Goal: Task Accomplishment & Management: Use online tool/utility

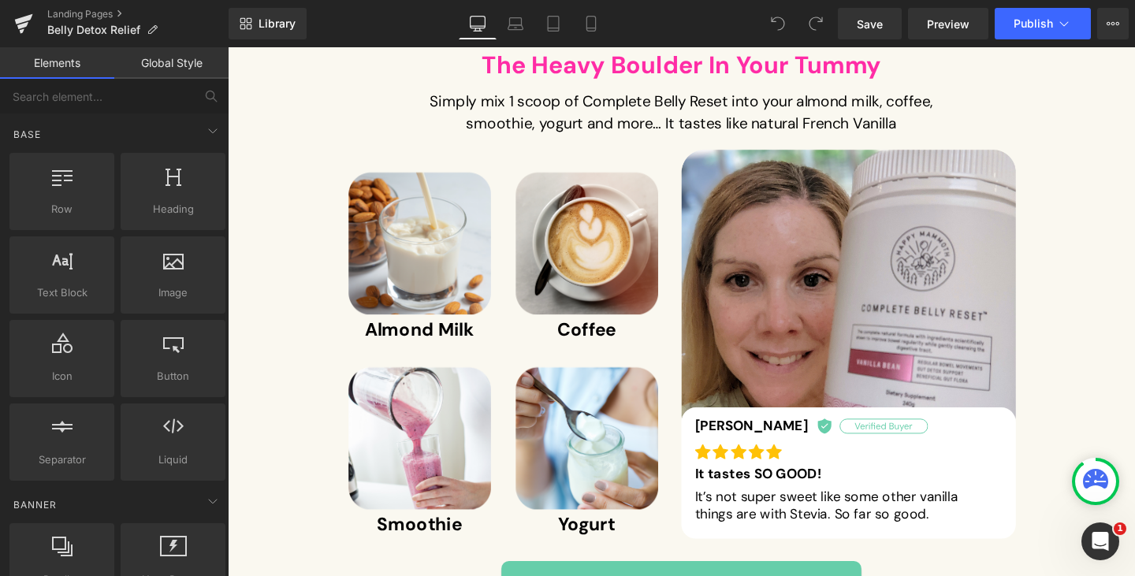
scroll to position [10331, 0]
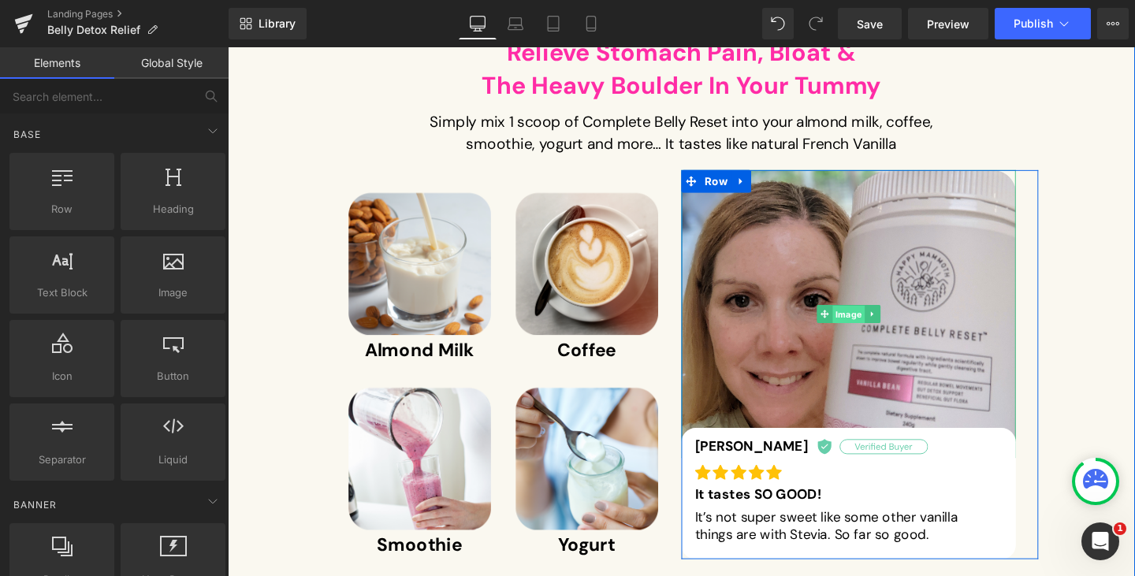
click at [883, 319] on span "Image" at bounding box center [881, 328] width 34 height 19
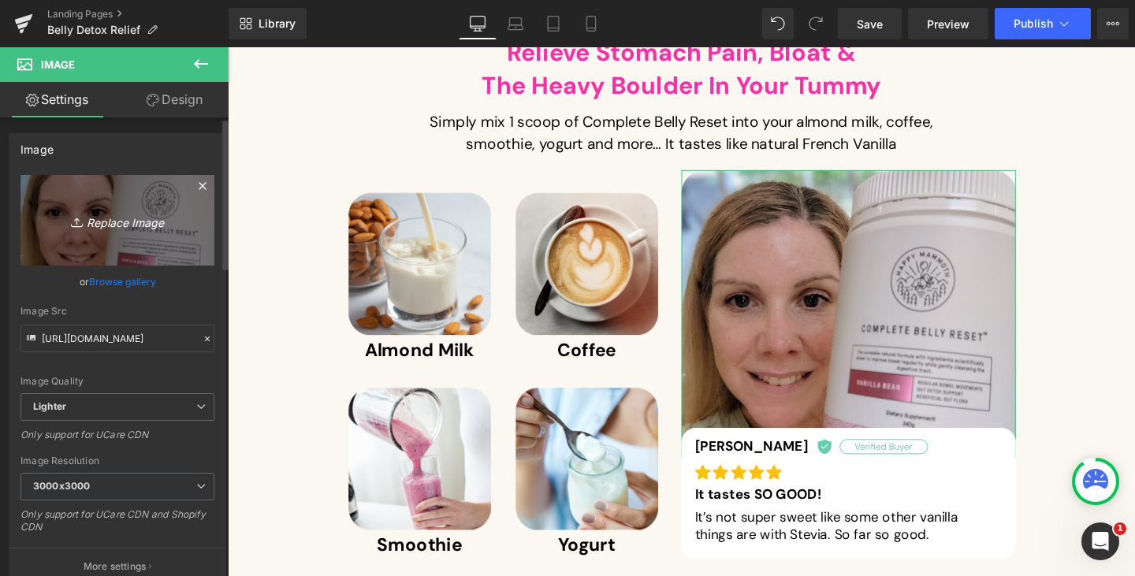
click at [104, 236] on link "Replace Image" at bounding box center [117, 220] width 194 height 91
type input "C:\fakepath\Rectangle 2918 (2).png"
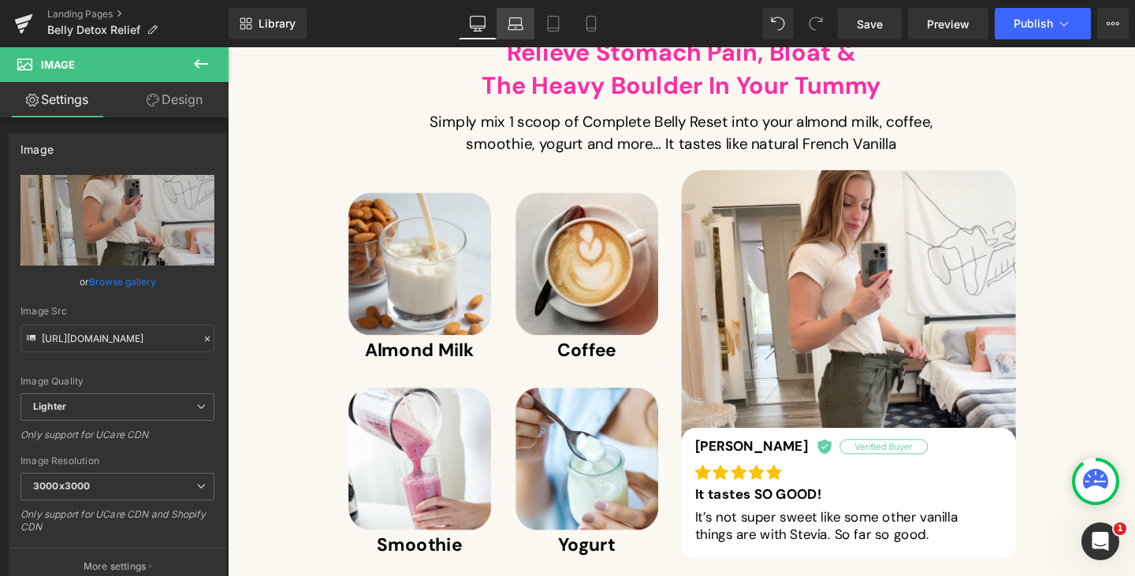
click at [500, 28] on link "Laptop" at bounding box center [516, 24] width 38 height 32
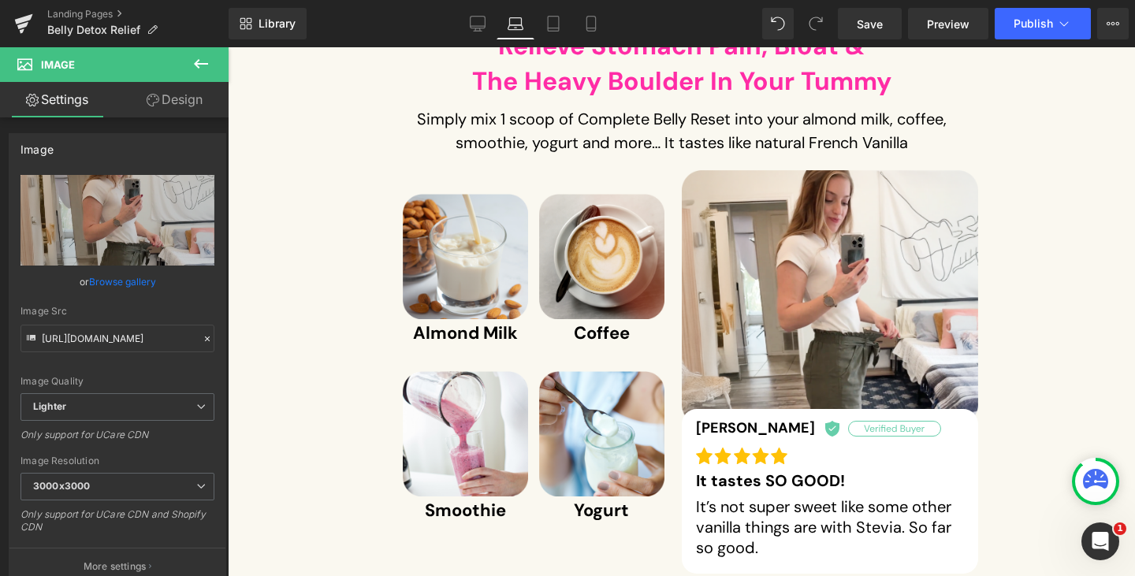
scroll to position [10337, 0]
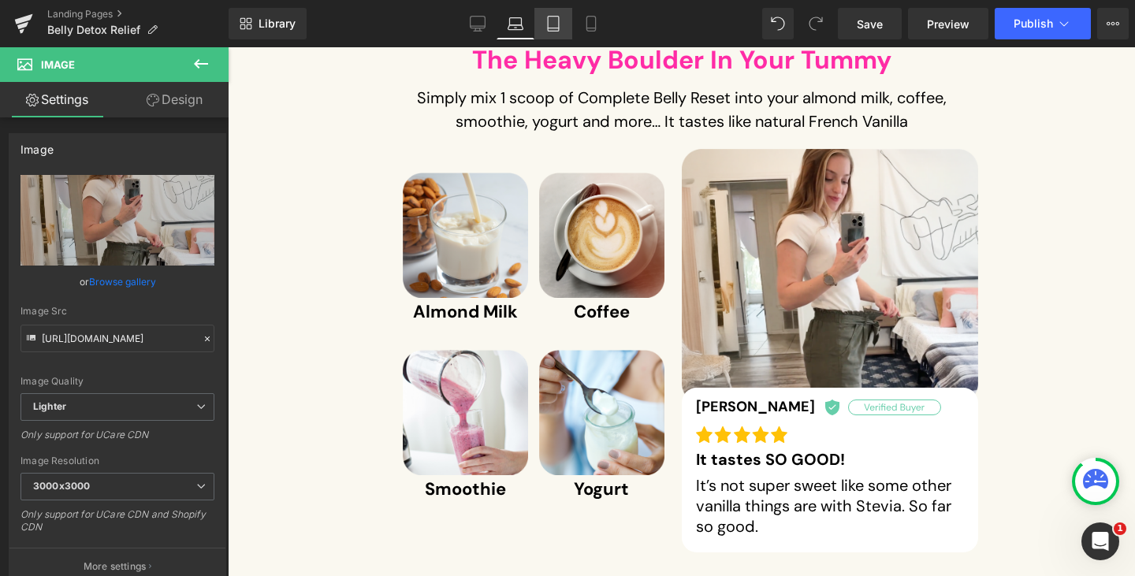
click at [554, 23] on icon at bounding box center [553, 24] width 16 height 16
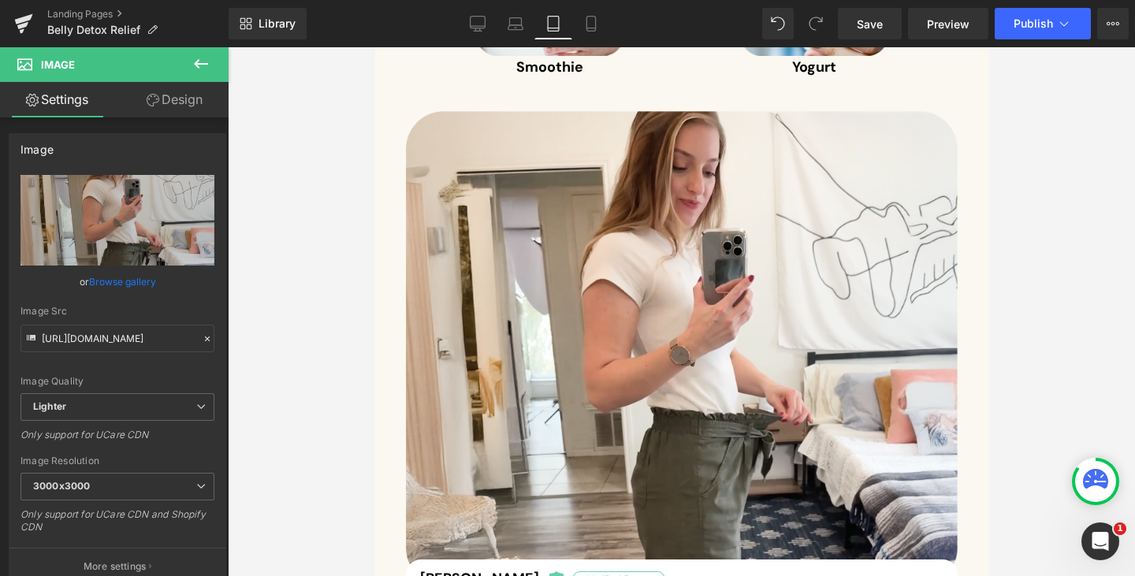
scroll to position [15815, 0]
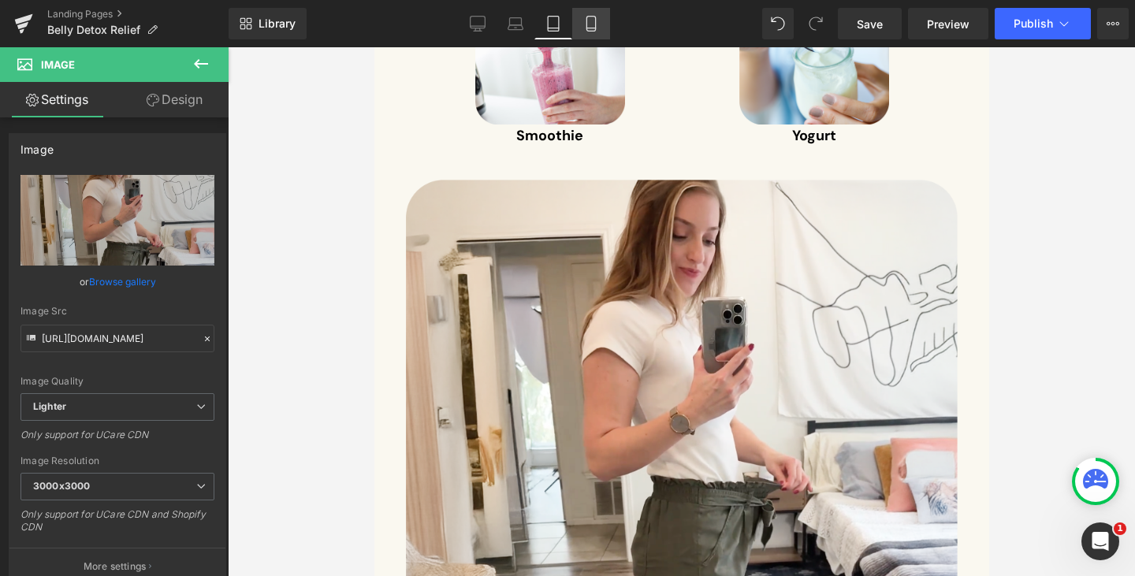
click at [589, 29] on icon at bounding box center [591, 24] width 16 height 16
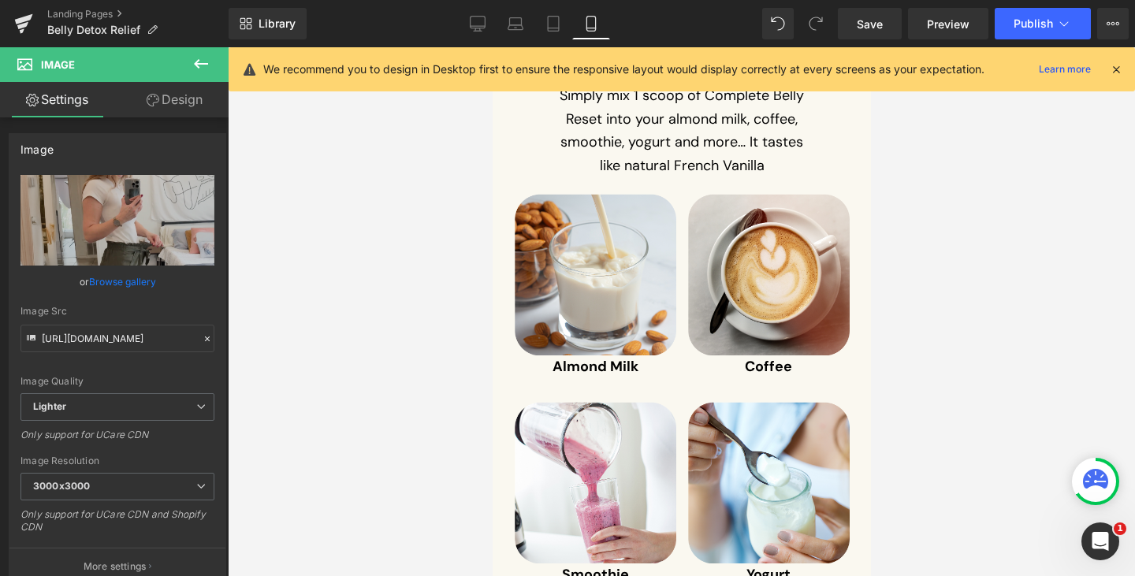
scroll to position [16162, 0]
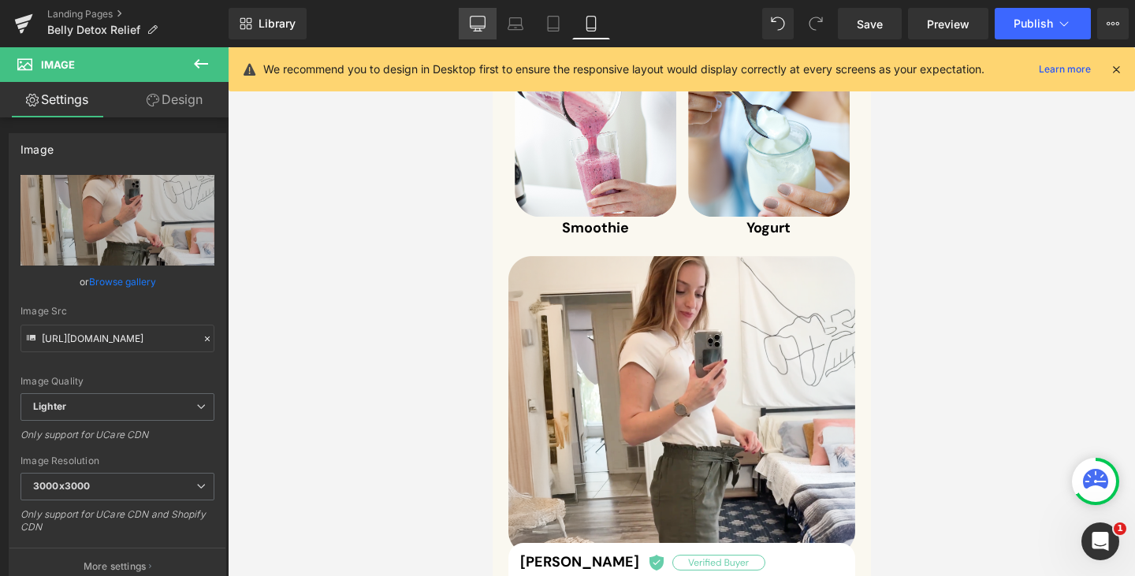
click at [474, 20] on icon at bounding box center [478, 24] width 16 height 16
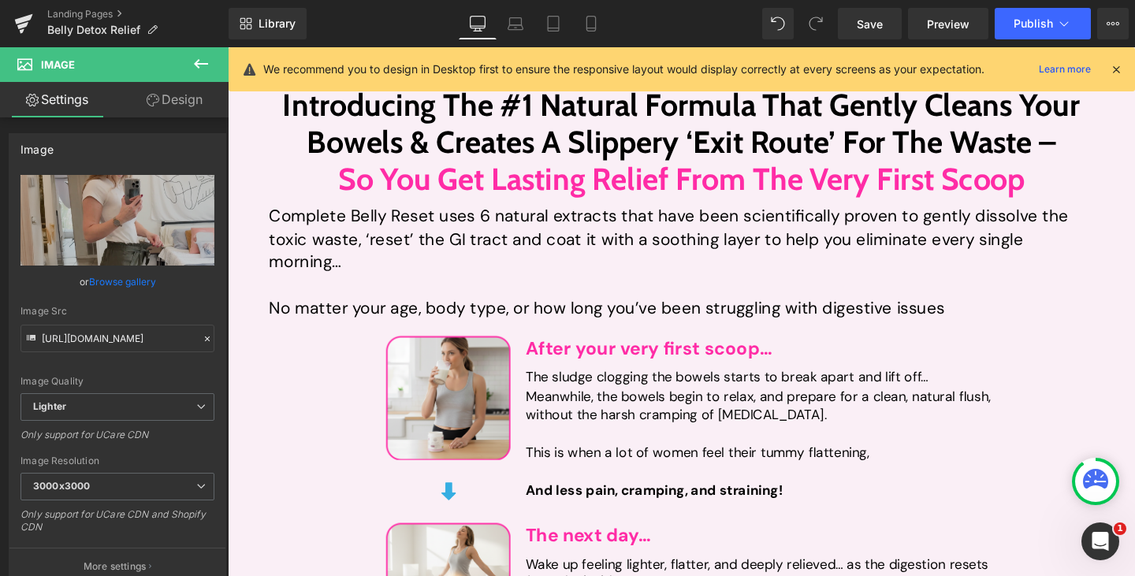
scroll to position [3159, 0]
click at [650, 406] on div "Meanwhile, the bowels begin to relax, and prepare for a clean, natural flush, w…" at bounding box center [786, 436] width 491 height 60
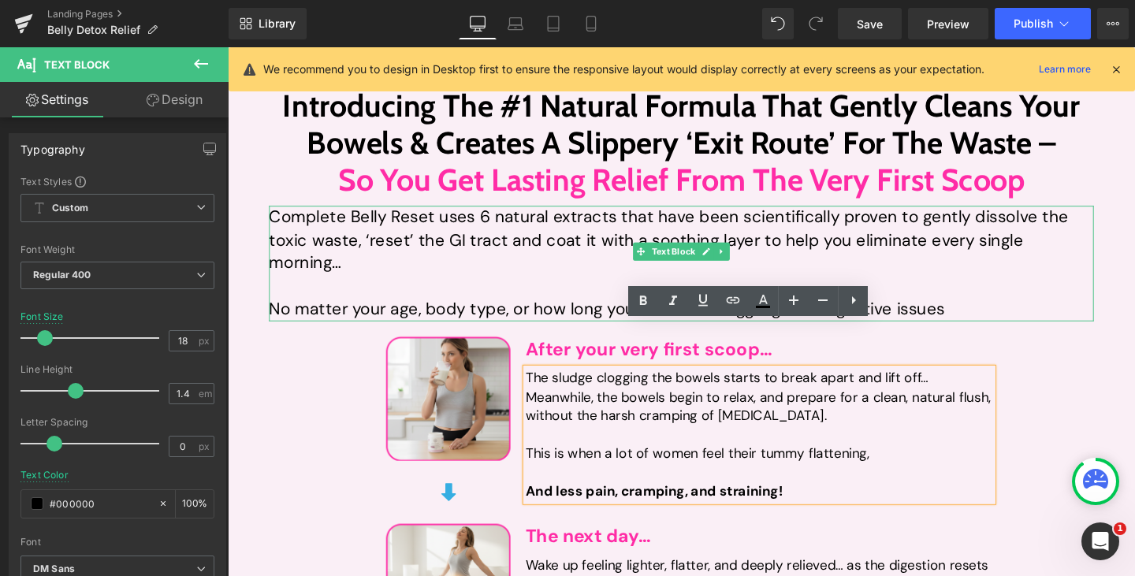
click at [400, 233] on div "Complete Belly Reset uses 6 natural extracts that have been scientifically prov…" at bounding box center [704, 274] width 867 height 121
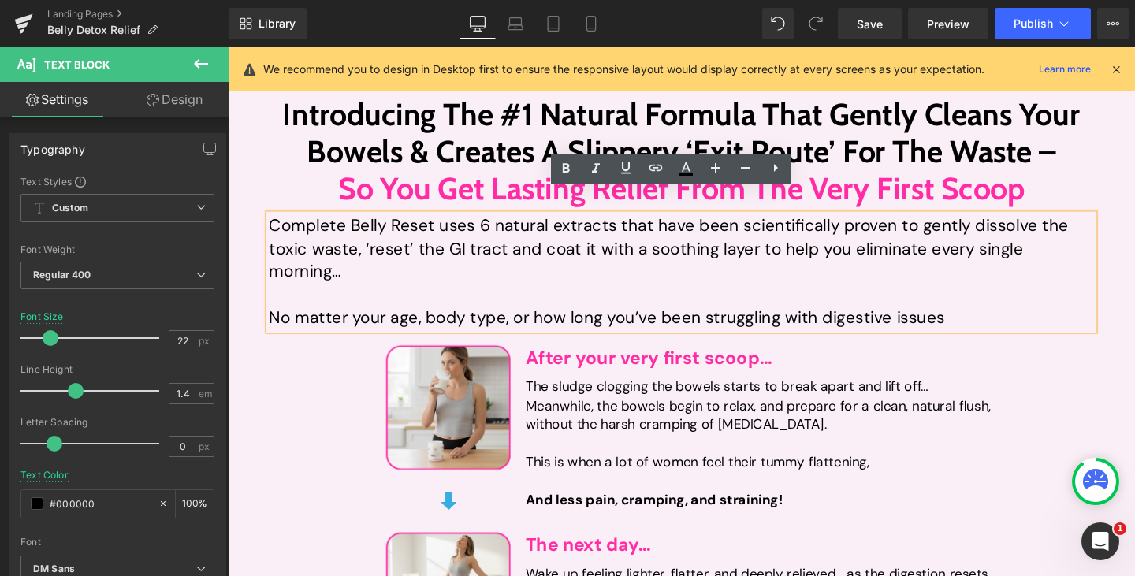
scroll to position [3152, 0]
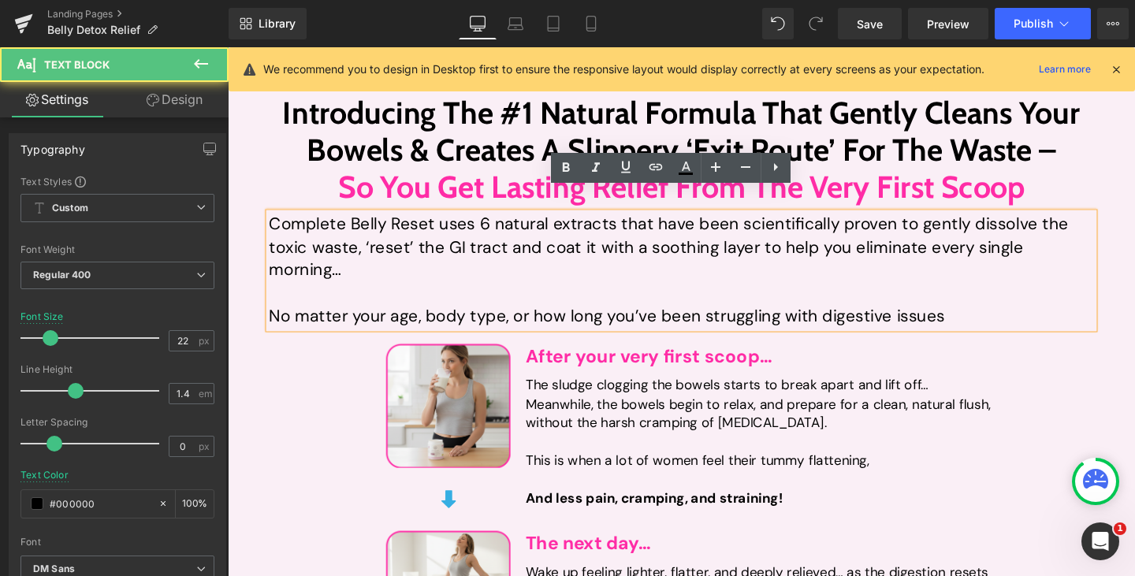
click at [351, 240] on div "Complete Belly Reset uses 6 natural extracts that have been scientifically prov…" at bounding box center [704, 281] width 867 height 121
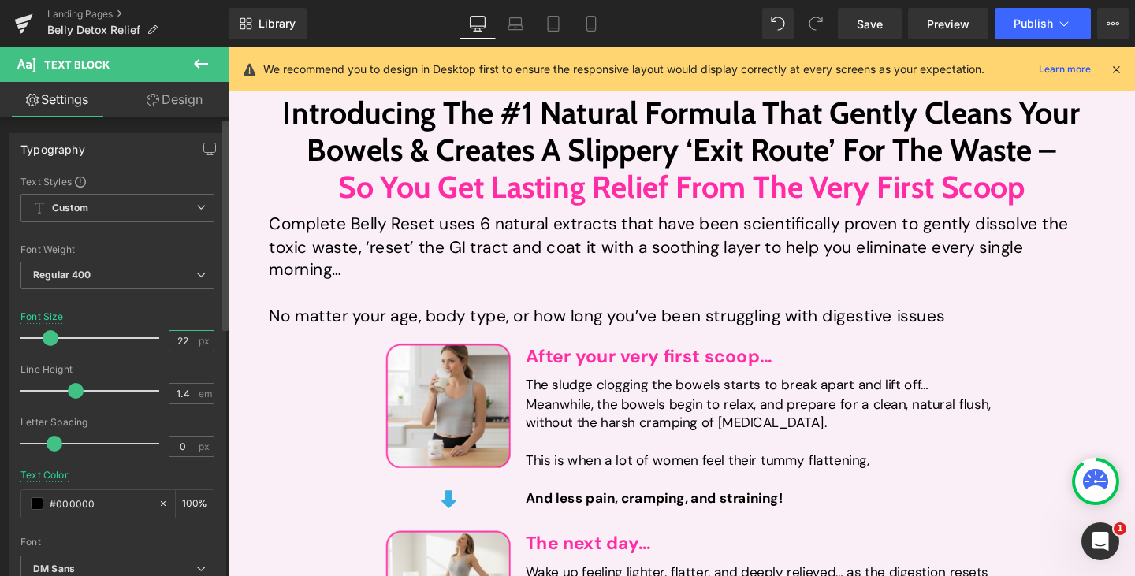
click at [174, 340] on input "22" at bounding box center [183, 341] width 28 height 20
type input "18"
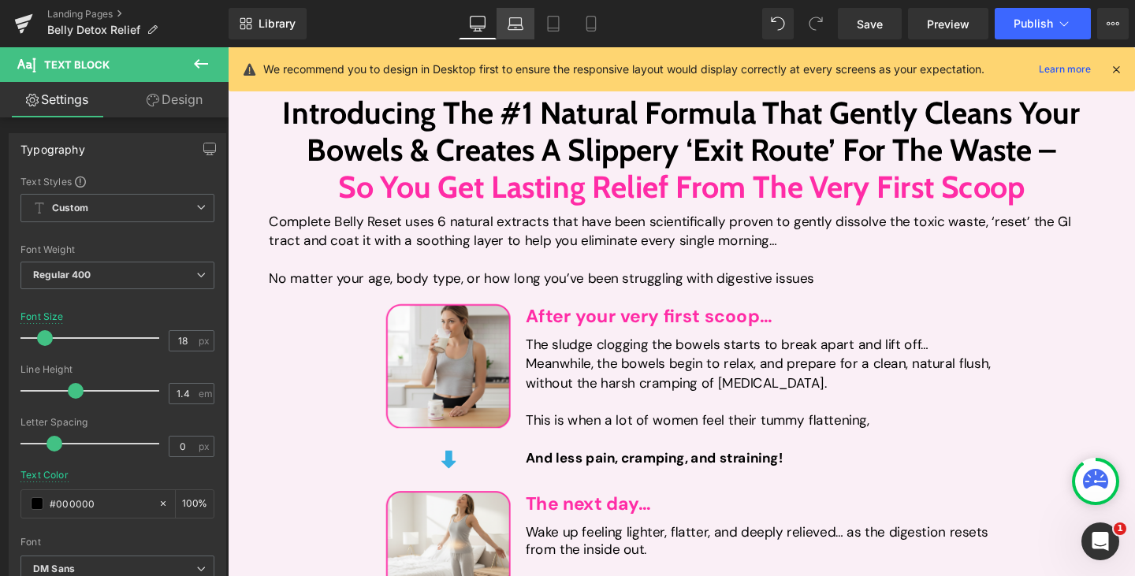
click at [530, 11] on link "Laptop" at bounding box center [516, 24] width 38 height 32
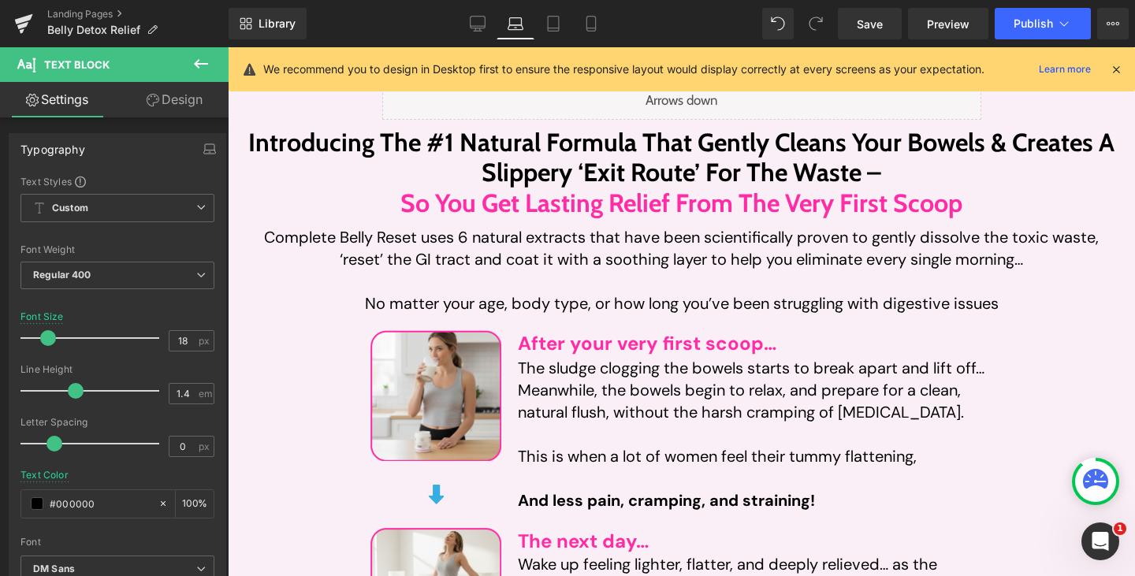
scroll to position [3109, 0]
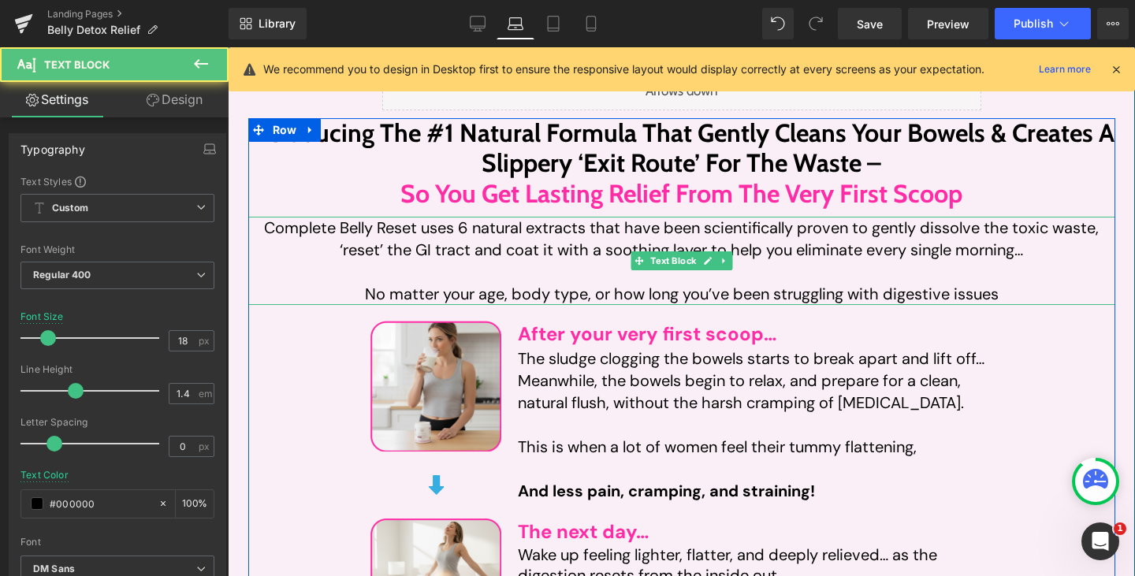
click at [554, 262] on div at bounding box center [681, 272] width 867 height 22
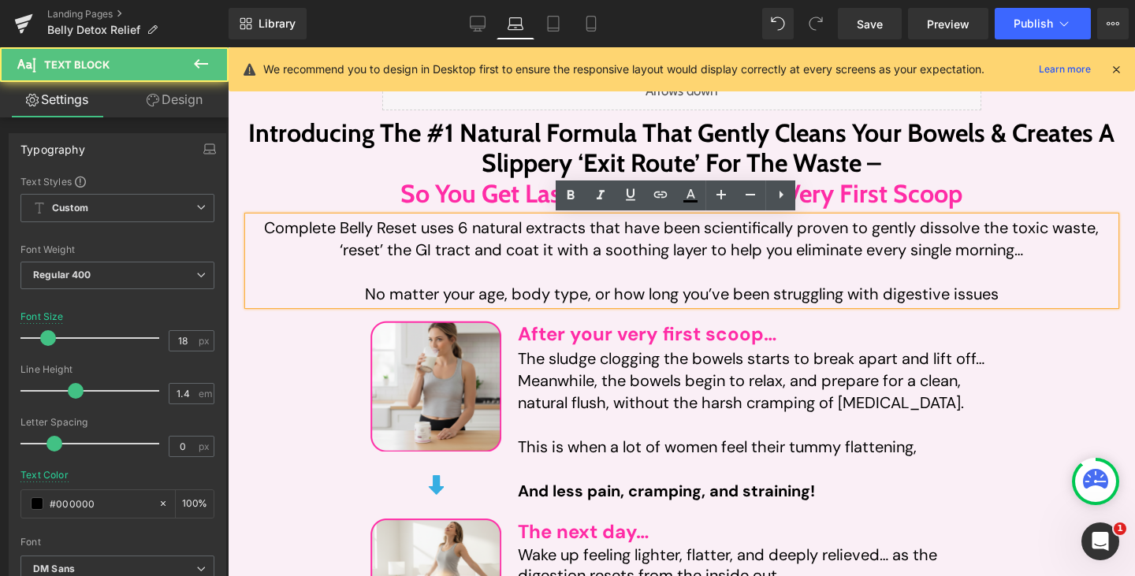
click at [558, 250] on div "Complete Belly Reset uses 6 natural extracts that have been scientifically prov…" at bounding box center [681, 261] width 867 height 88
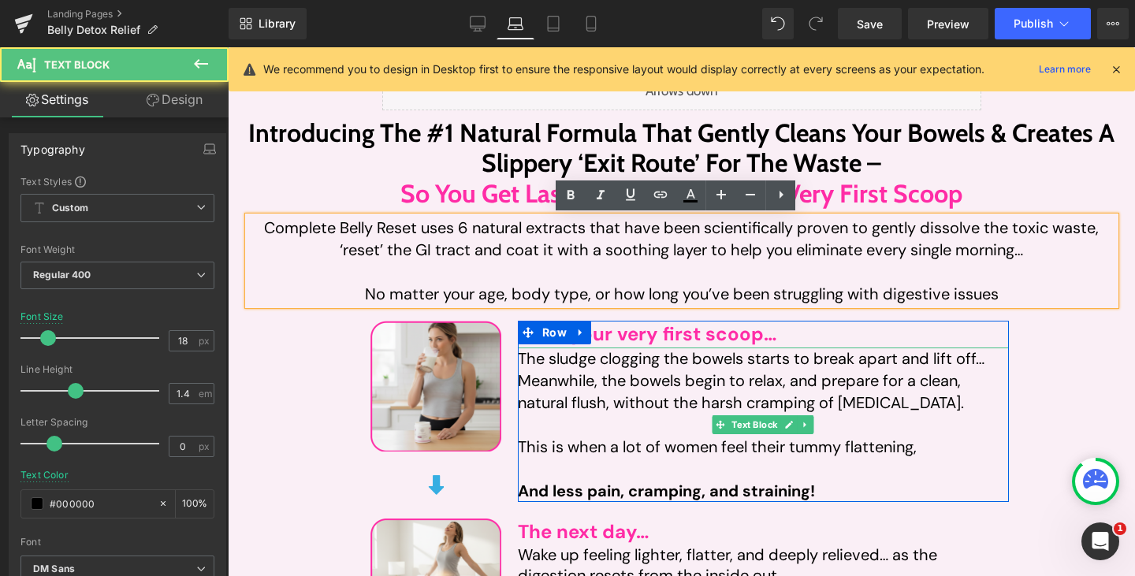
click at [593, 396] on div "Meanwhile, the bowels begin to relax, and prepare for a clean, natural flush, w…" at bounding box center [763, 403] width 491 height 66
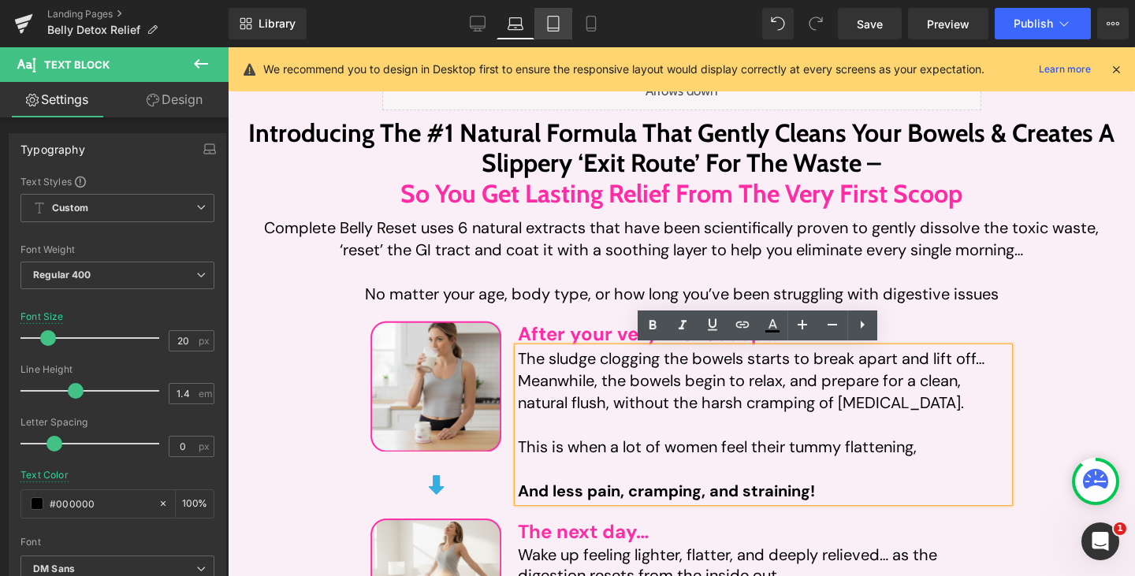
click at [551, 29] on icon at bounding box center [553, 24] width 16 height 16
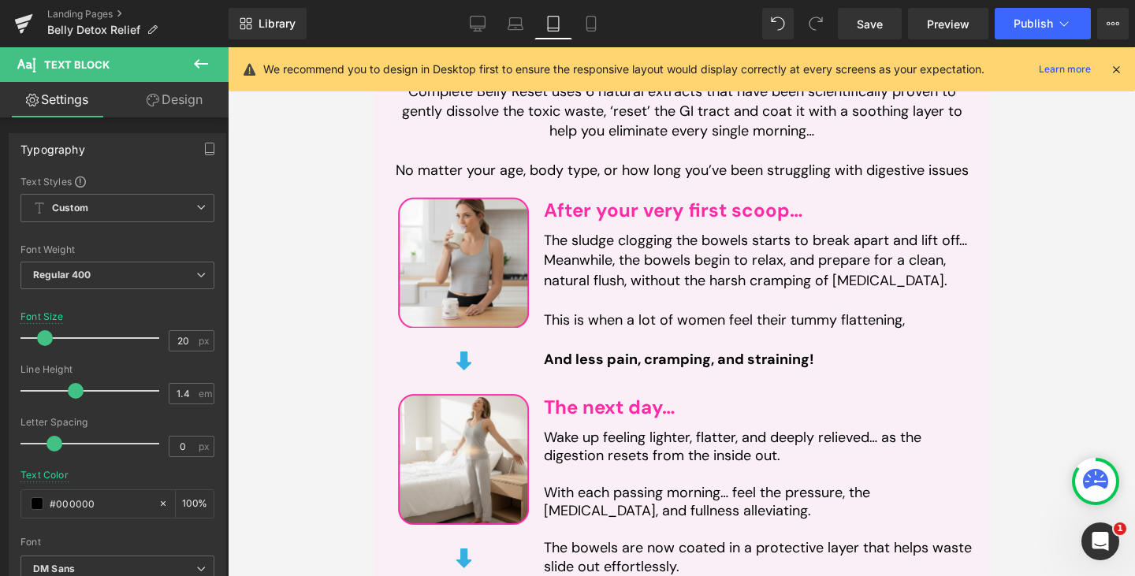
scroll to position [3825, 0]
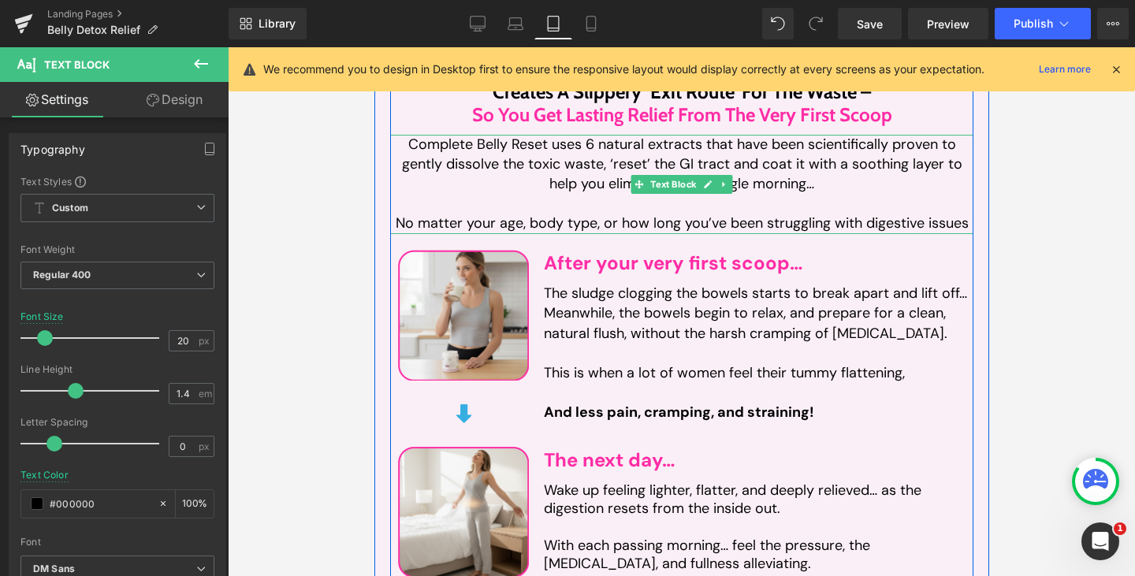
click at [614, 162] on div "Complete Belly Reset uses 6 natural extracts that have been scientifically prov…" at bounding box center [680, 184] width 583 height 99
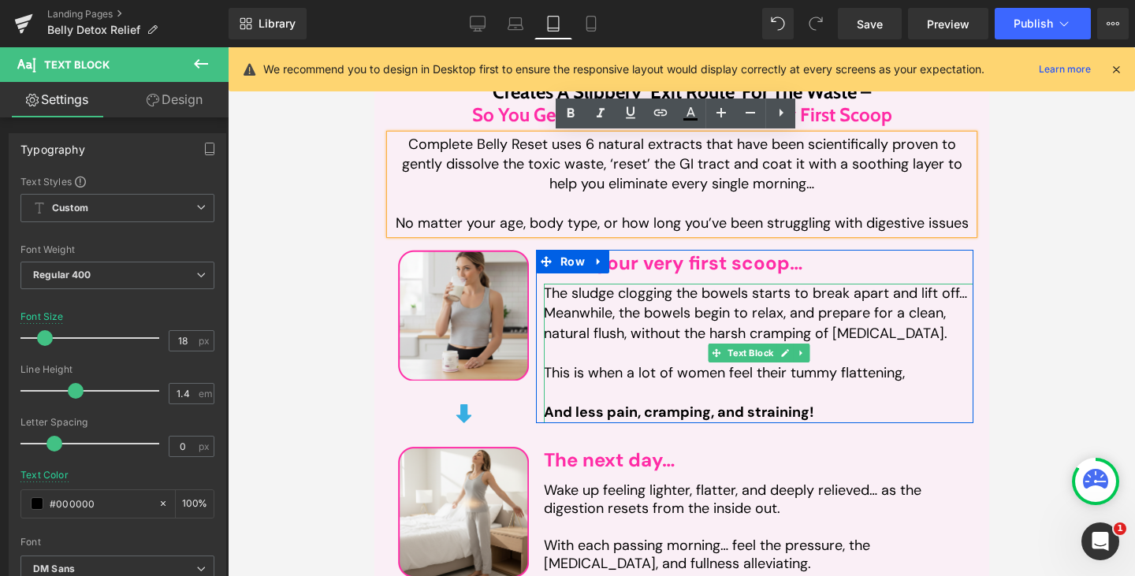
click at [615, 299] on div "The sludge clogging the bowels starts to break apart and lift off…" at bounding box center [758, 294] width 430 height 20
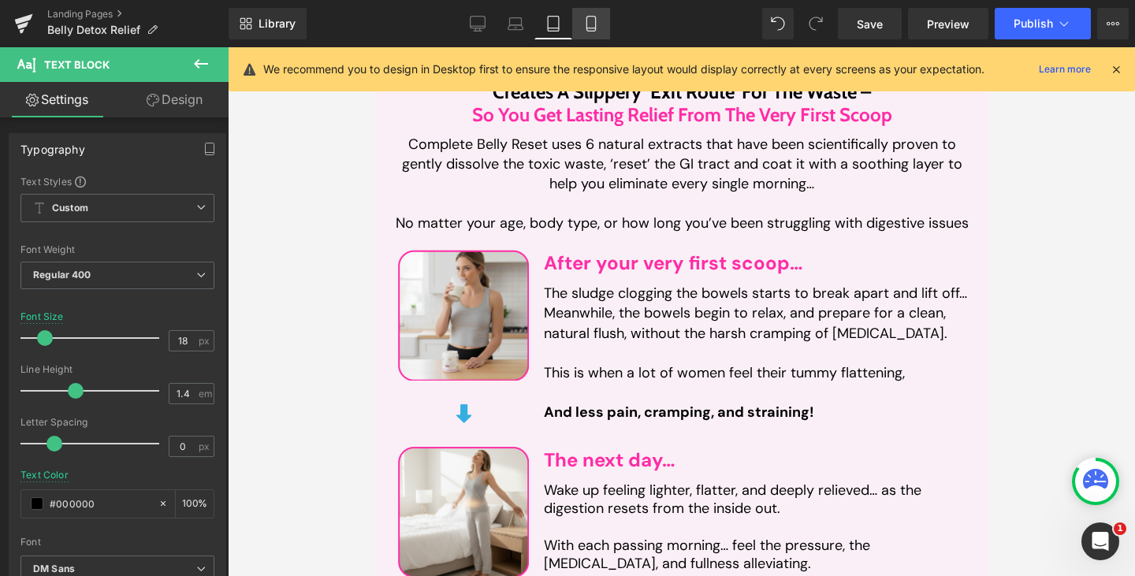
click at [585, 36] on link "Mobile" at bounding box center [591, 24] width 38 height 32
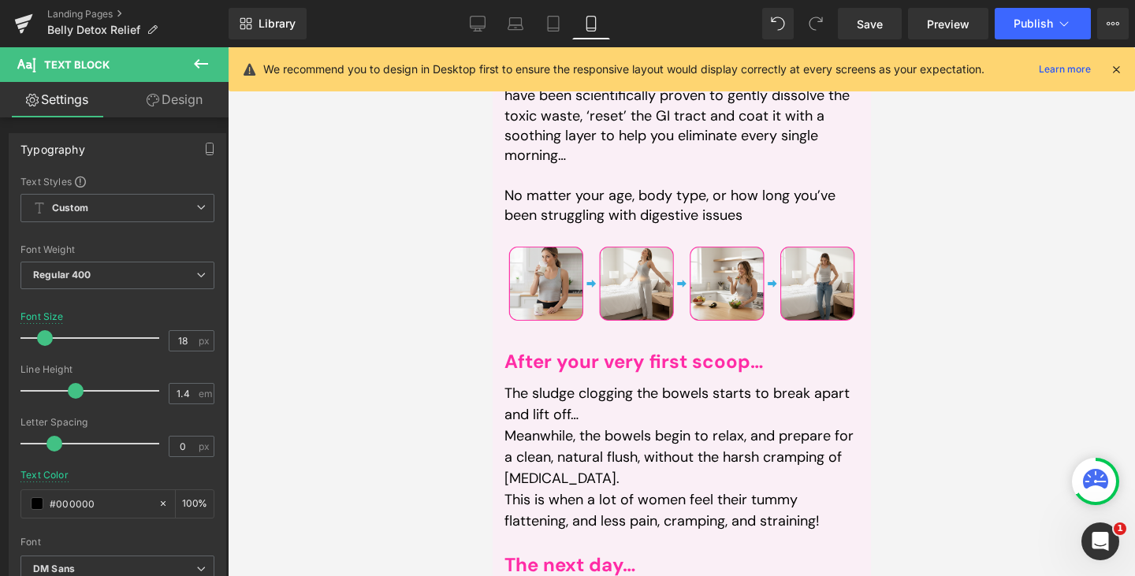
scroll to position [4361, 0]
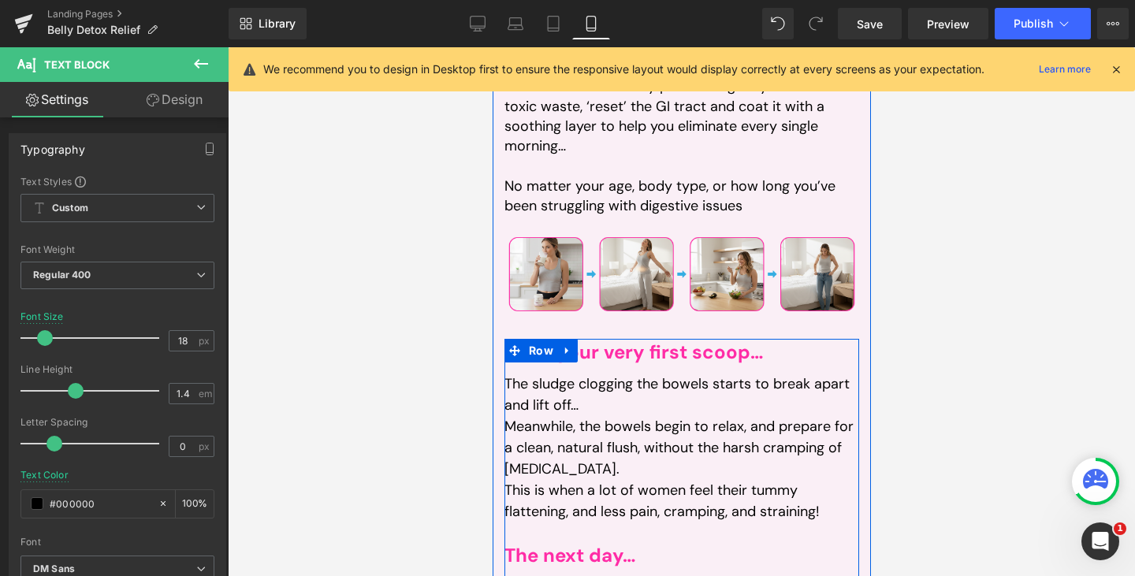
click at [601, 417] on div "Meanwhile, the bowels begin to relax, and prepare for a clean, natural flush, w…" at bounding box center [681, 448] width 355 height 64
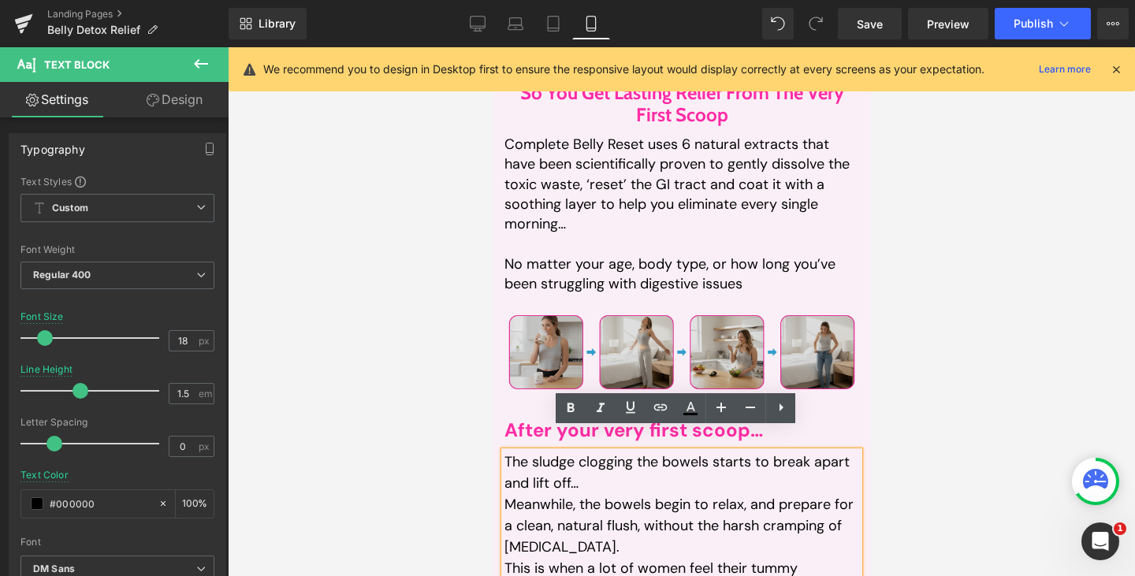
scroll to position [4282, 0]
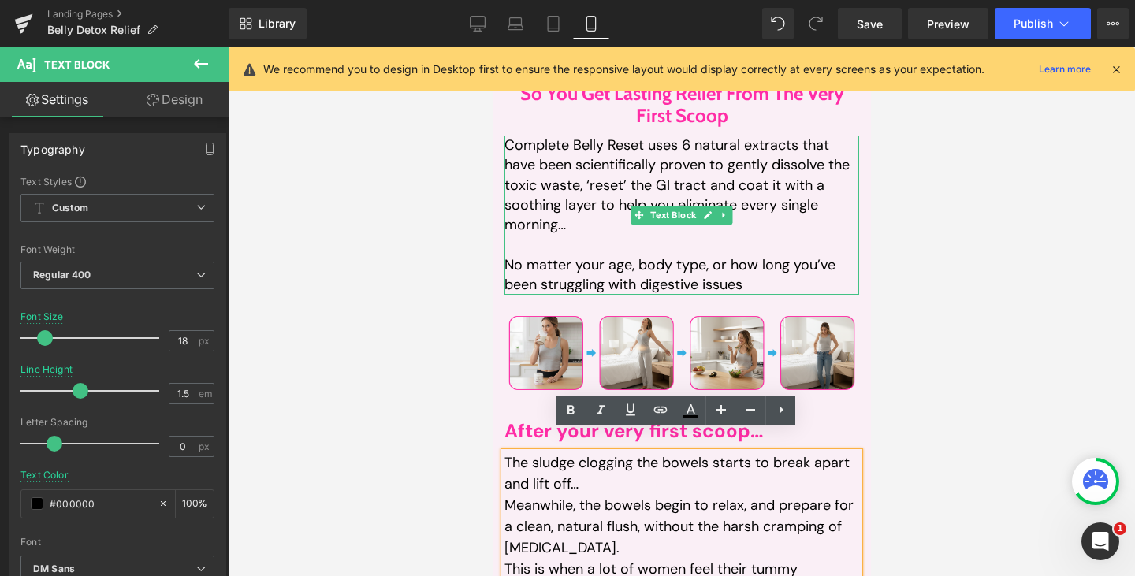
click at [612, 195] on div "Complete Belly Reset uses 6 natural extracts that have been scientifically prov…" at bounding box center [681, 215] width 355 height 159
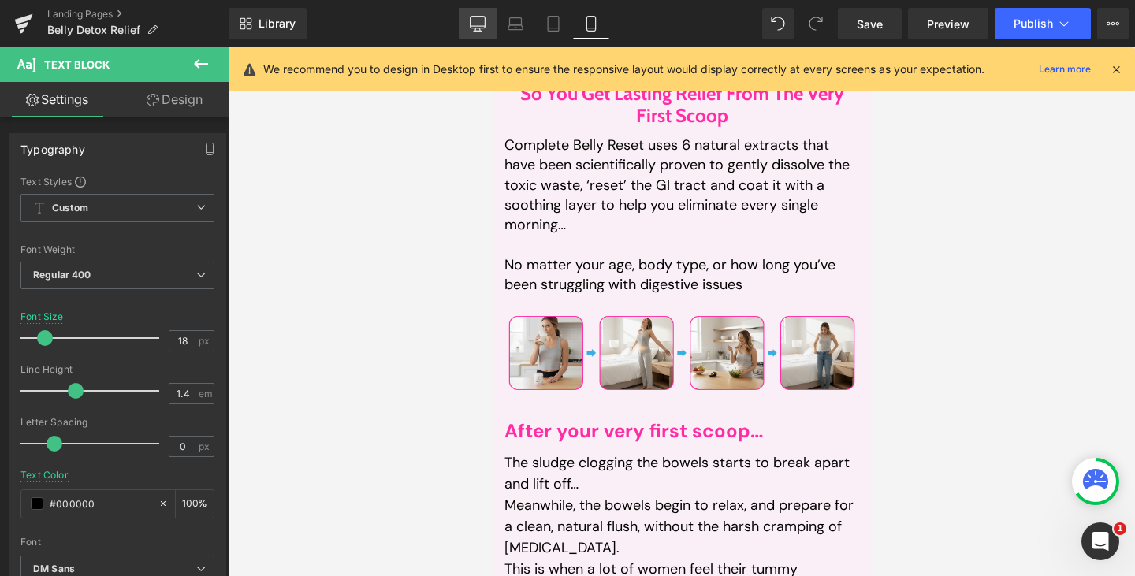
click at [468, 20] on link "Desktop" at bounding box center [478, 24] width 38 height 32
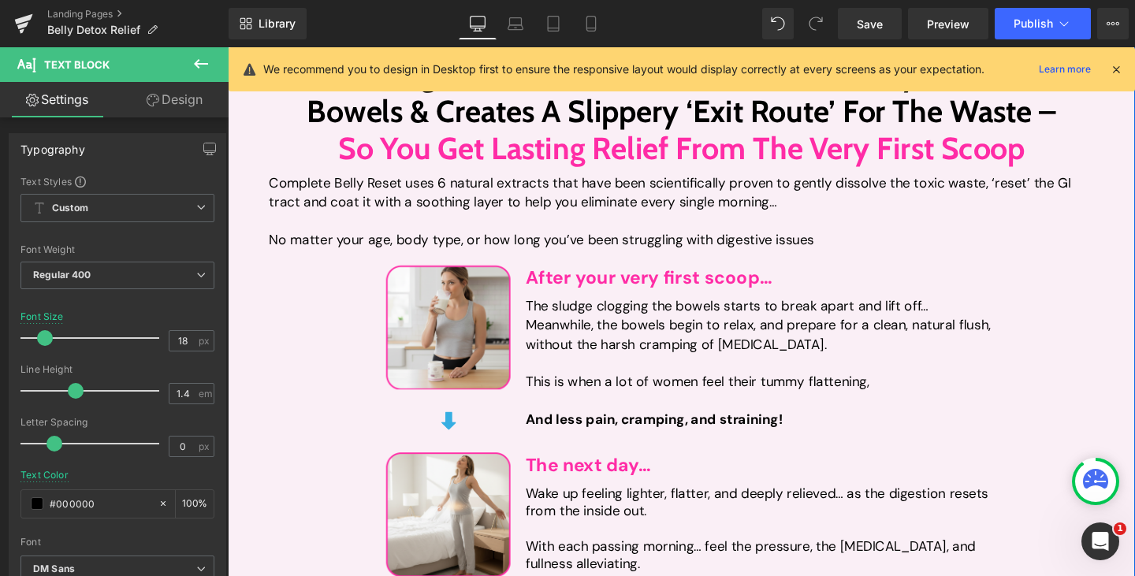
scroll to position [3187, 0]
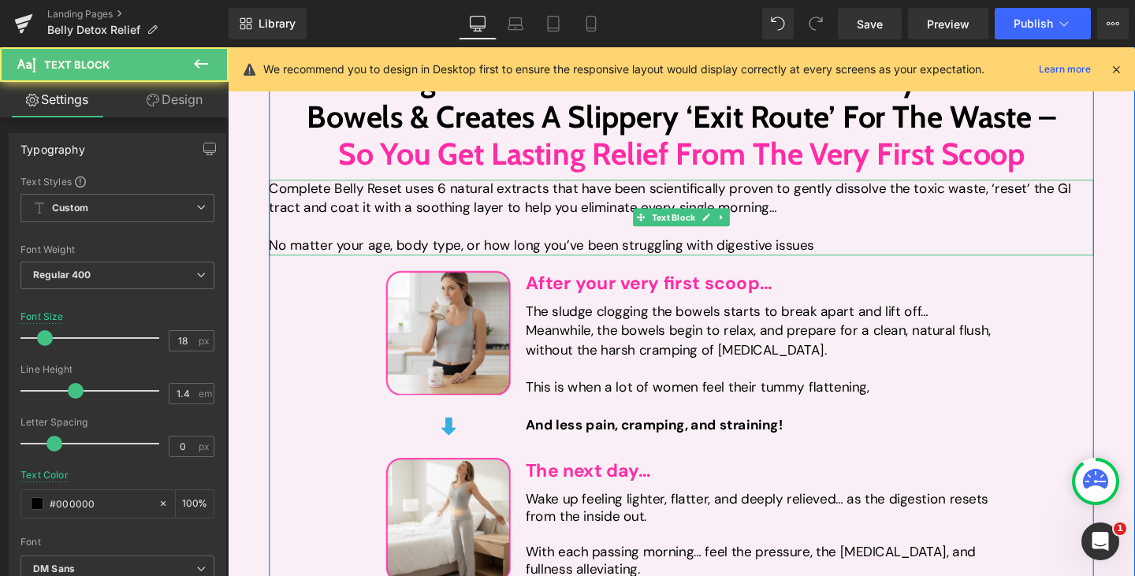
click at [560, 226] on div at bounding box center [704, 236] width 867 height 20
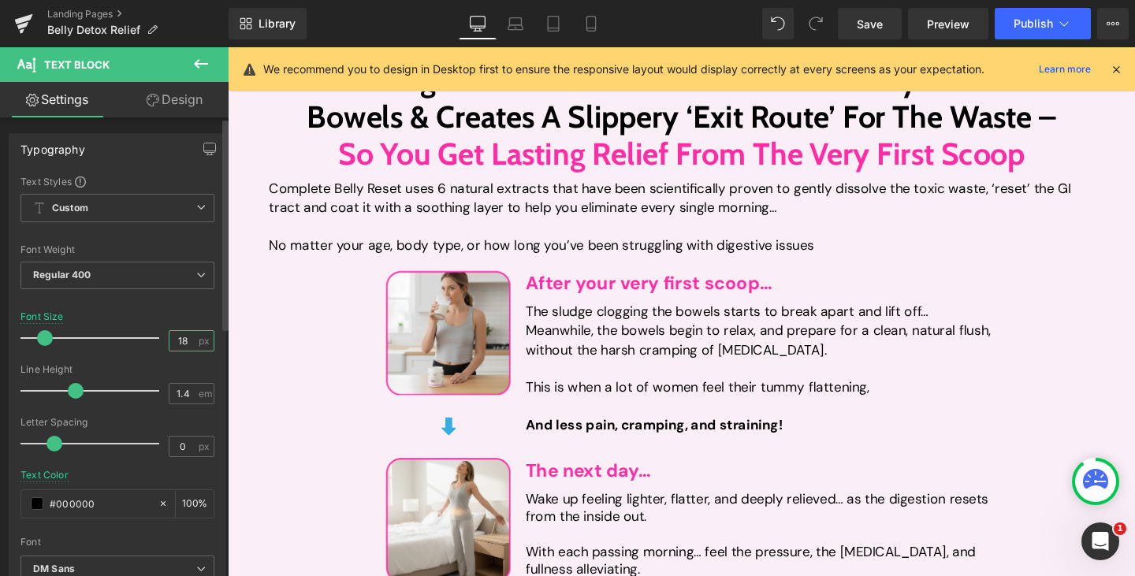
click at [182, 339] on input "18" at bounding box center [183, 341] width 28 height 20
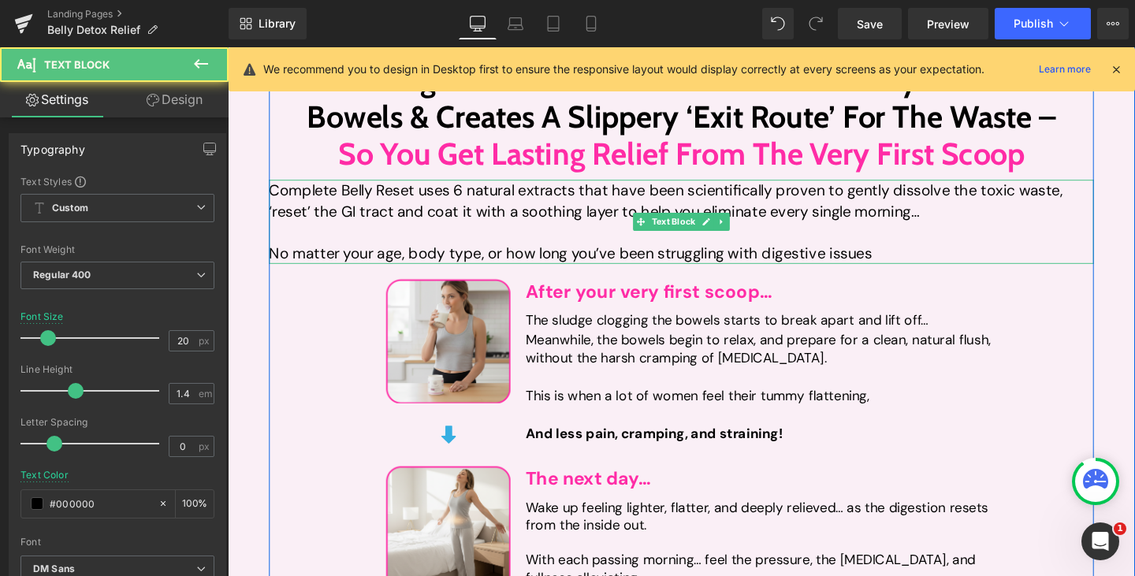
click at [474, 187] on div "Complete Belly Reset uses 6 natural extracts that have been scientifically prov…" at bounding box center [704, 231] width 867 height 88
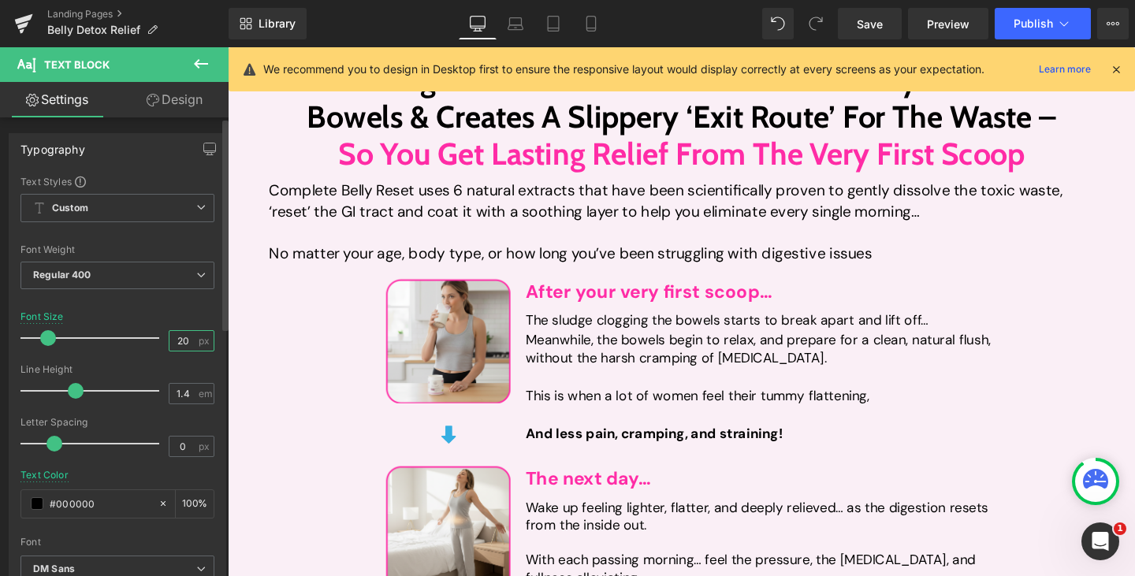
click at [169, 347] on input "20" at bounding box center [183, 341] width 28 height 20
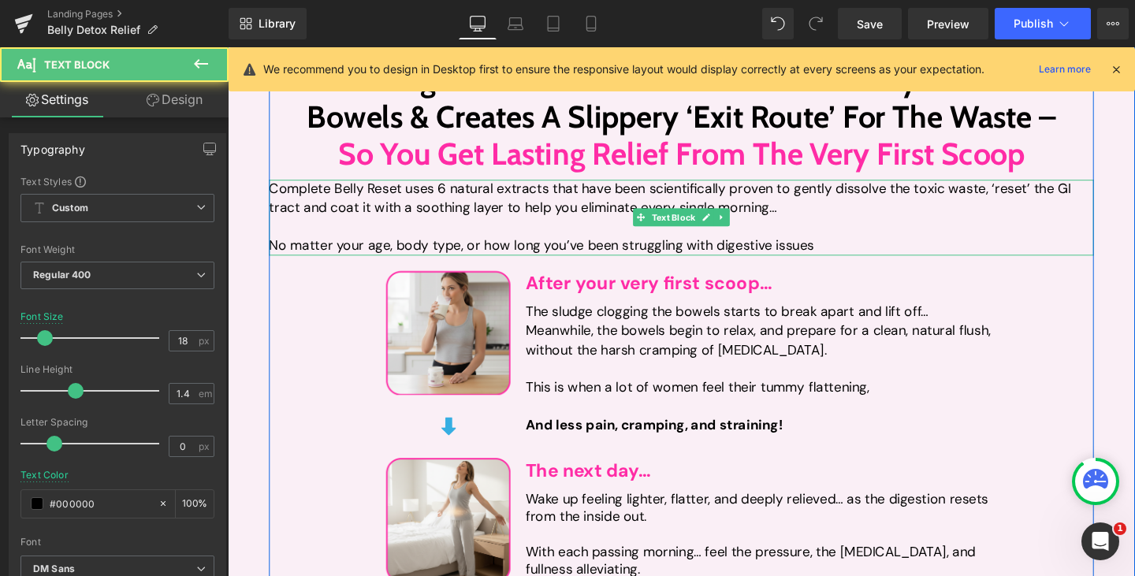
click at [575, 199] on div "Complete Belly Reset uses 6 natural extracts that have been scientifically prov…" at bounding box center [704, 227] width 867 height 80
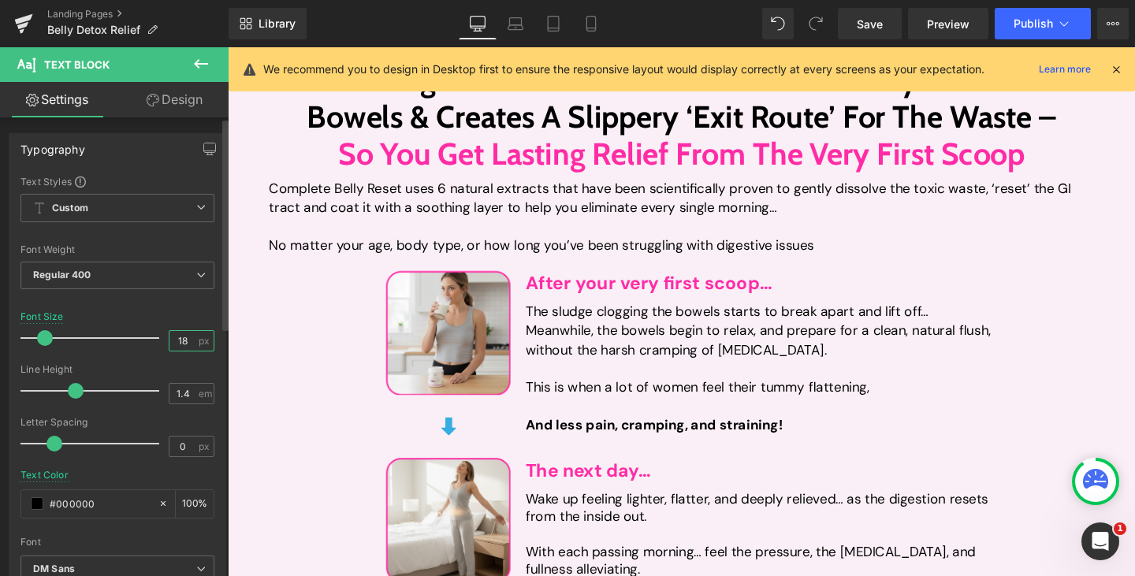
click at [180, 349] on input "18" at bounding box center [183, 341] width 28 height 20
type input "20"
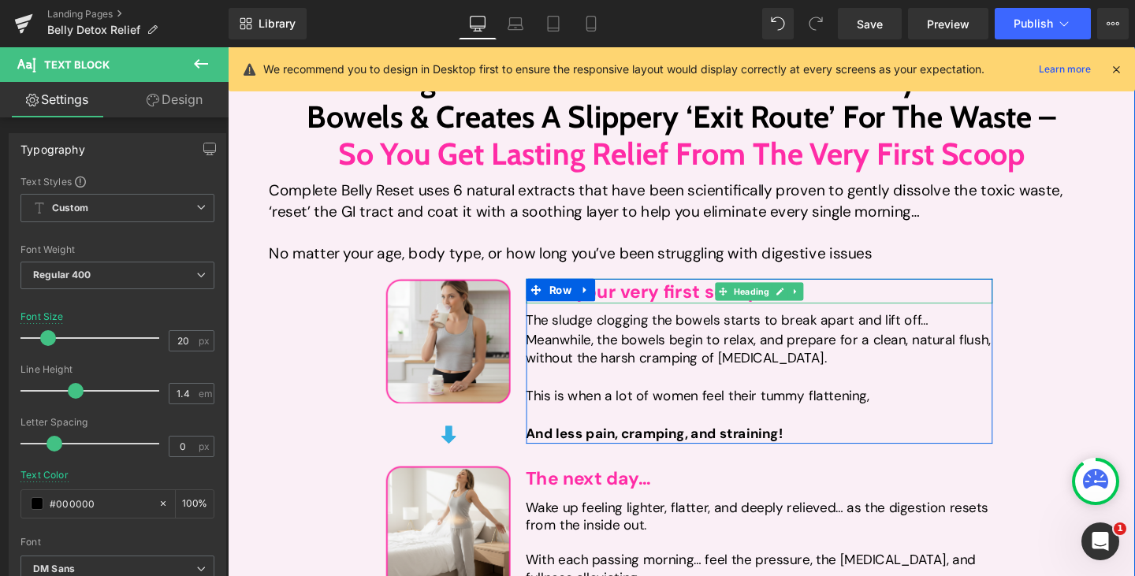
click at [649, 292] on span "After your very first scoop…" at bounding box center [670, 304] width 259 height 24
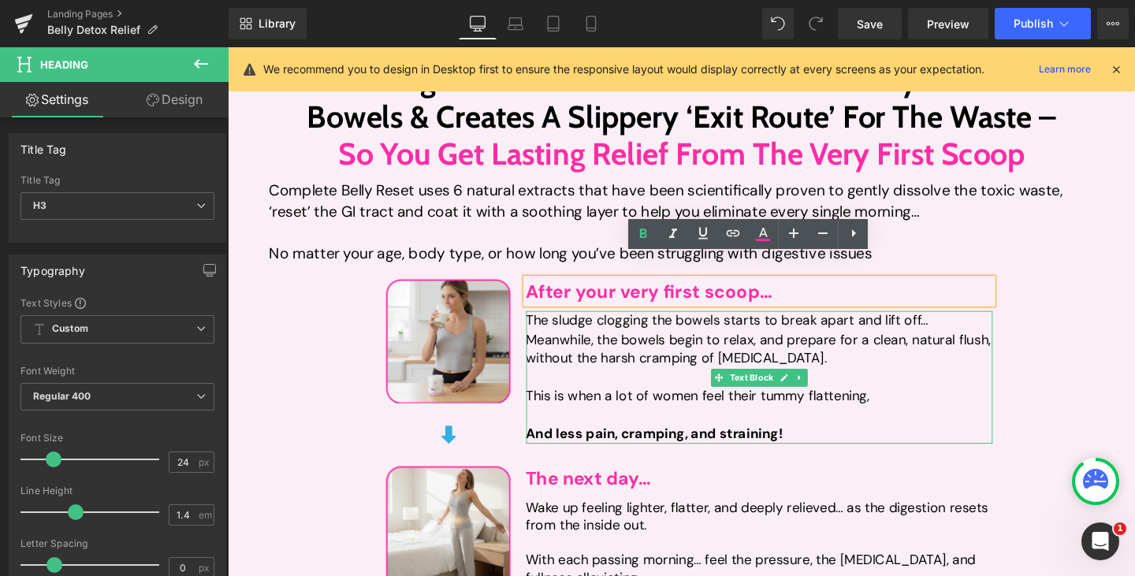
click at [638, 345] on div "Meanwhile, the bowels begin to relax, and prepare for a clean, natural flush, w…" at bounding box center [786, 375] width 491 height 60
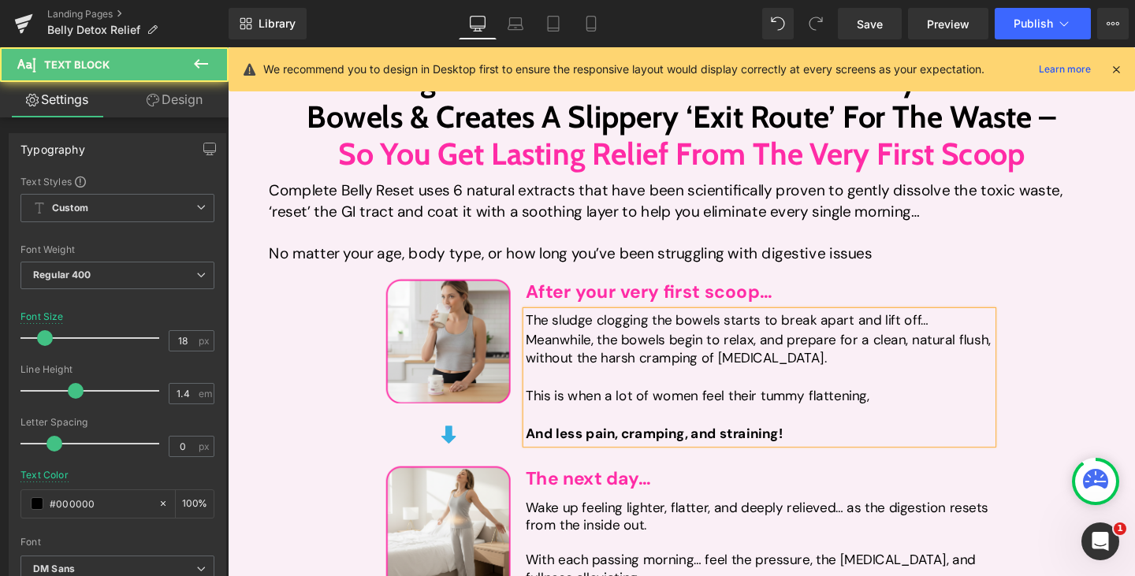
click at [620, 348] on div "Meanwhile, the bowels begin to relax, and prepare for a clean, natural flush, w…" at bounding box center [786, 375] width 491 height 60
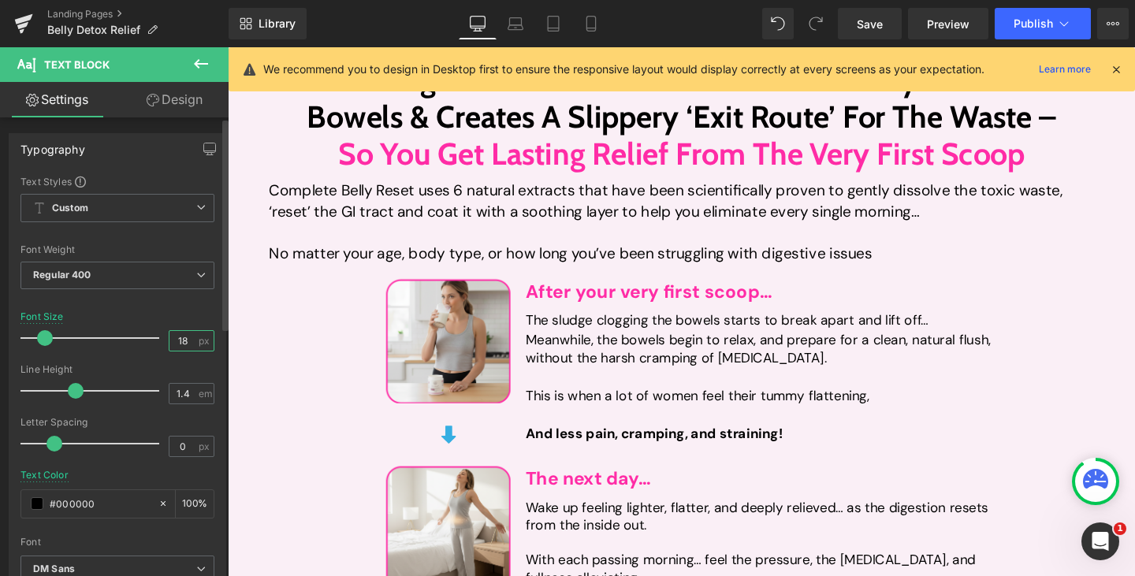
click at [183, 337] on input "18" at bounding box center [183, 341] width 28 height 20
type input "20"
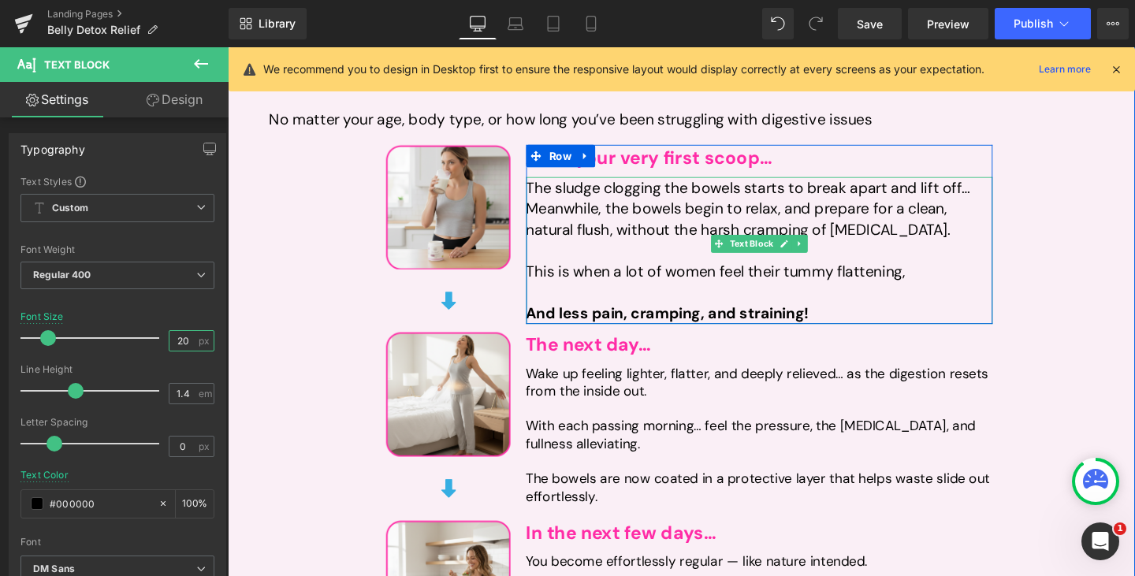
scroll to position [3340, 0]
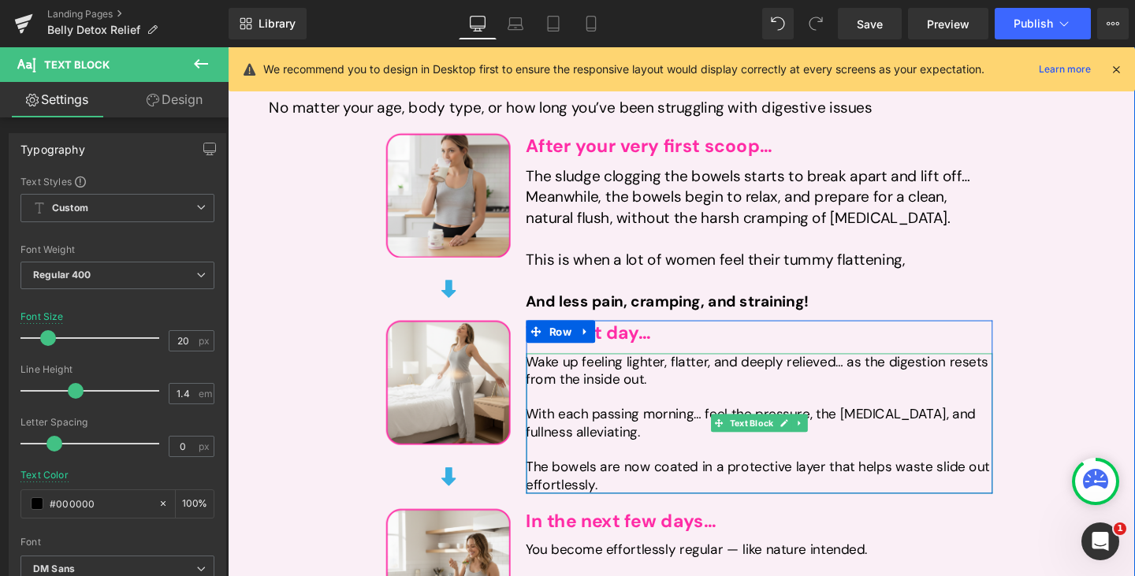
click at [590, 424] on div "With each passing morning… feel the pressure, the [MEDICAL_DATA], and fullness …" at bounding box center [786, 442] width 491 height 37
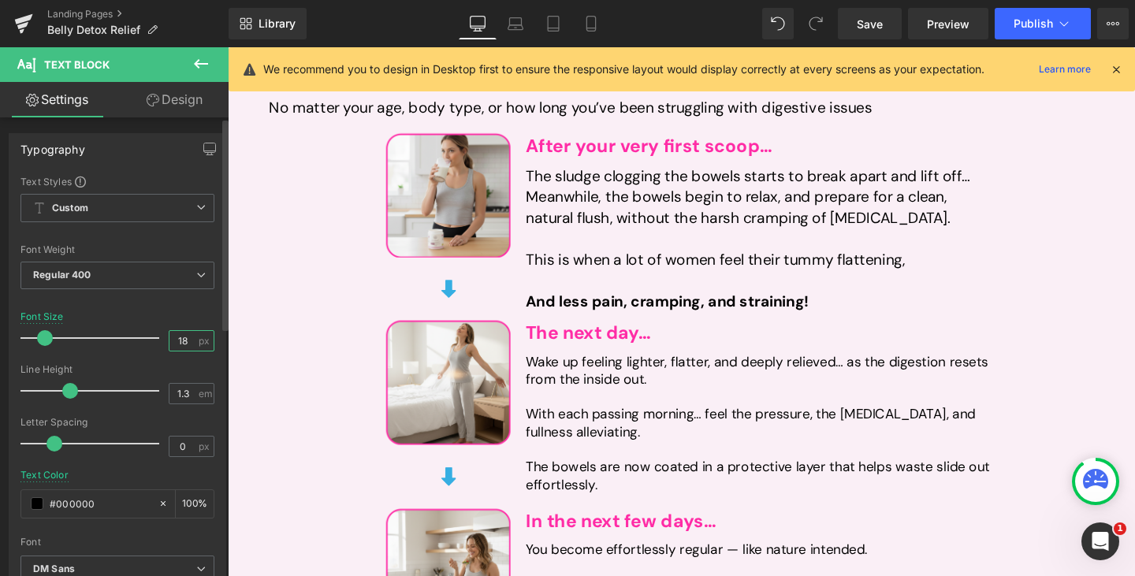
click at [176, 343] on input "18" at bounding box center [183, 341] width 28 height 20
type input "20"
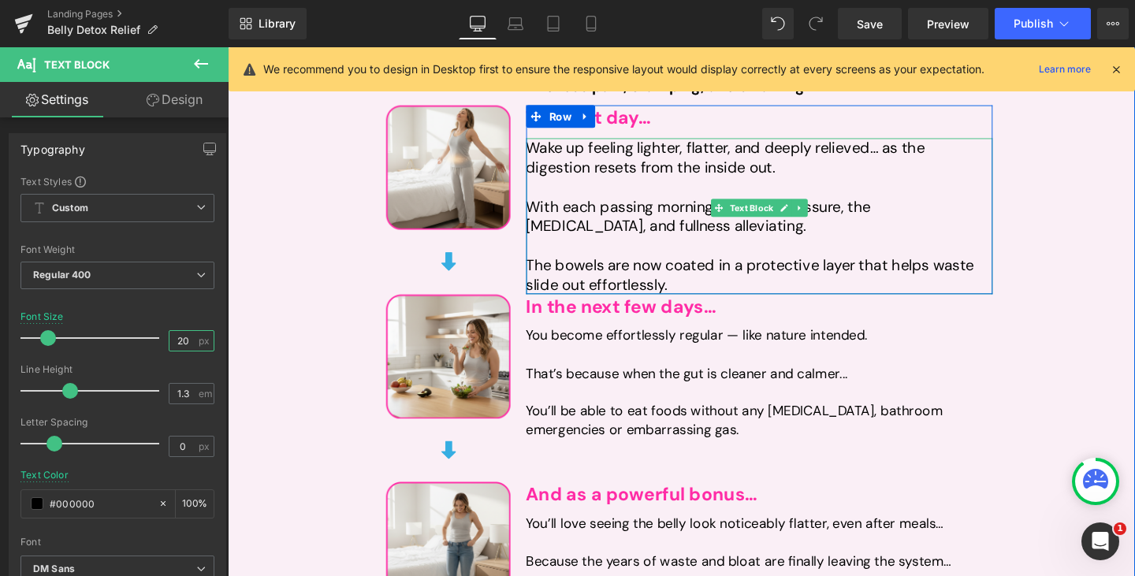
scroll to position [3570, 0]
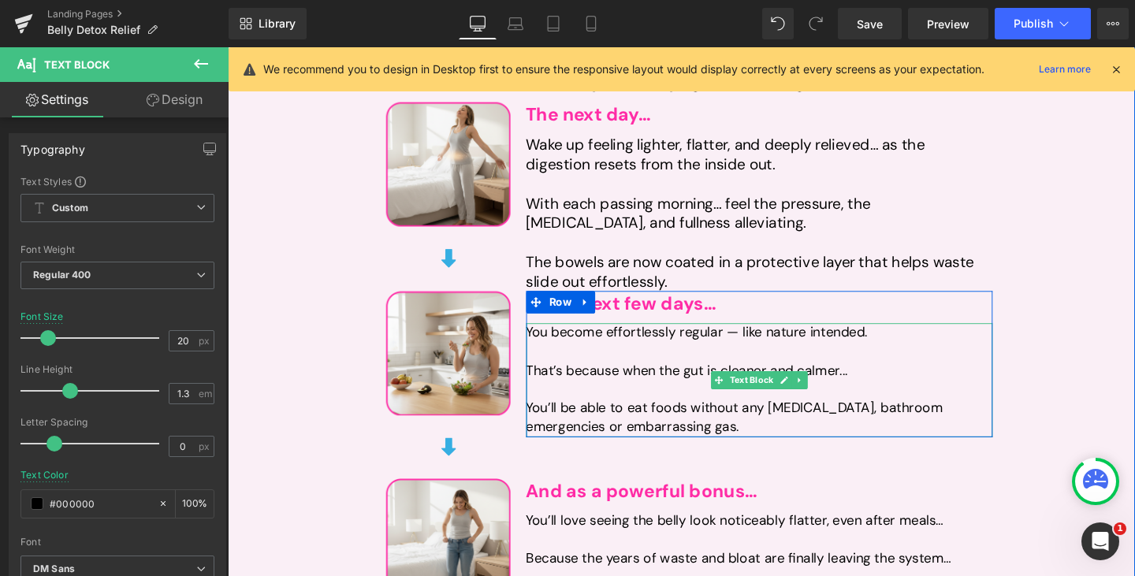
click at [619, 417] on div "You’ll be able to eat foods without any [MEDICAL_DATA], bathroom emergencies or…" at bounding box center [786, 436] width 491 height 39
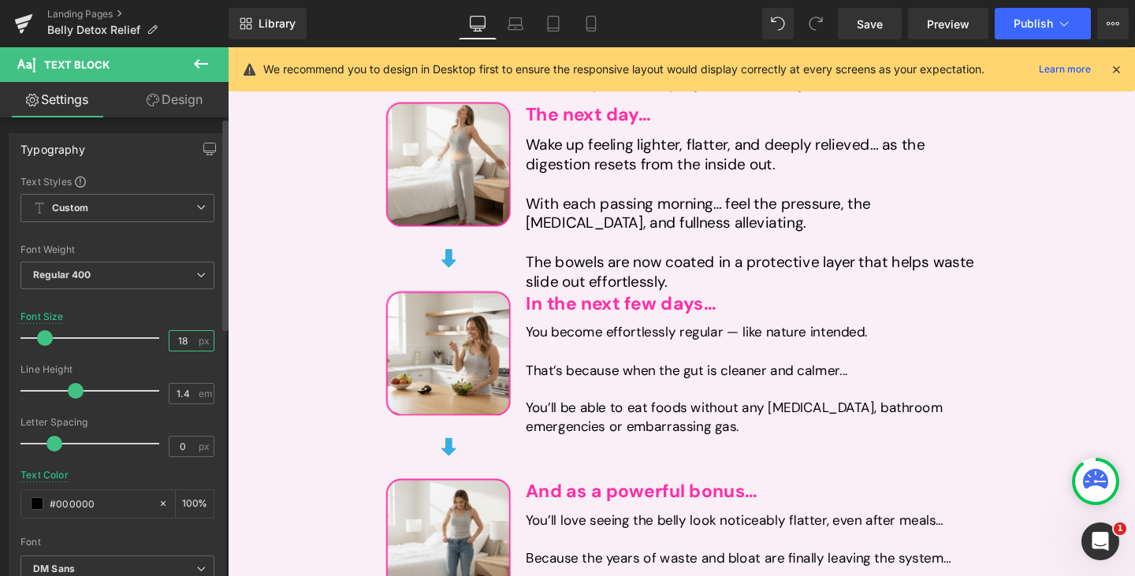
click at [176, 339] on input "18" at bounding box center [183, 341] width 28 height 20
type input "20"
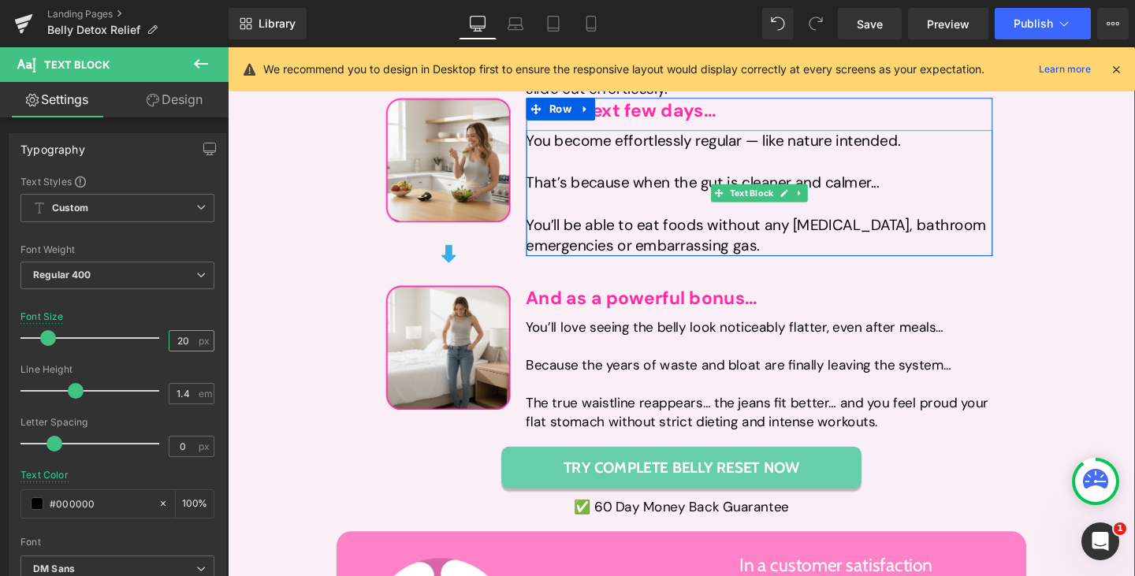
scroll to position [3773, 0]
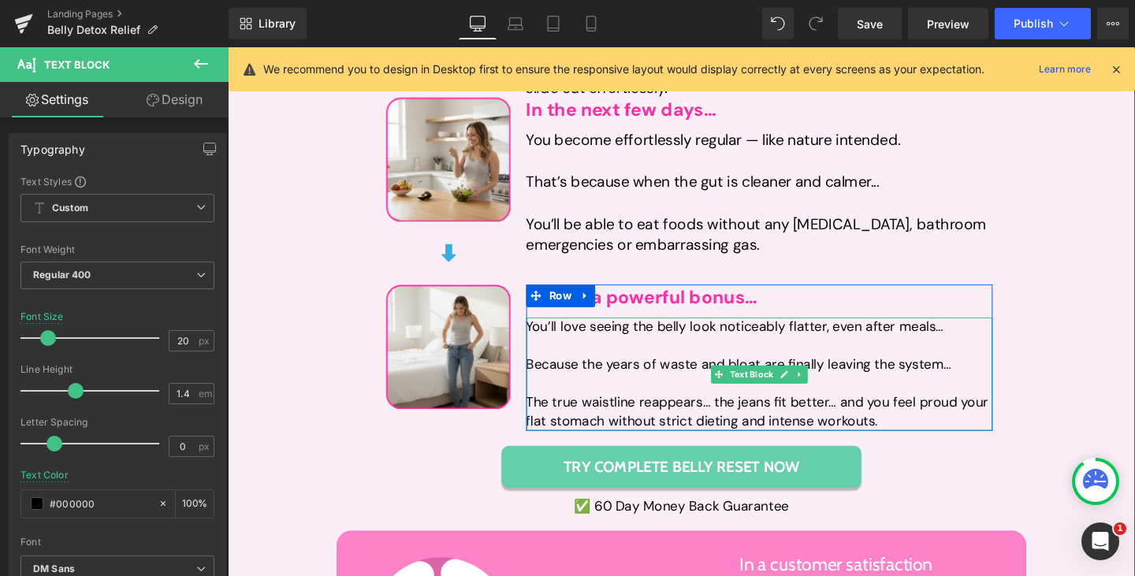
click at [597, 371] on div "Because the years of waste and bloat are finally leaving the system…" at bounding box center [786, 381] width 491 height 20
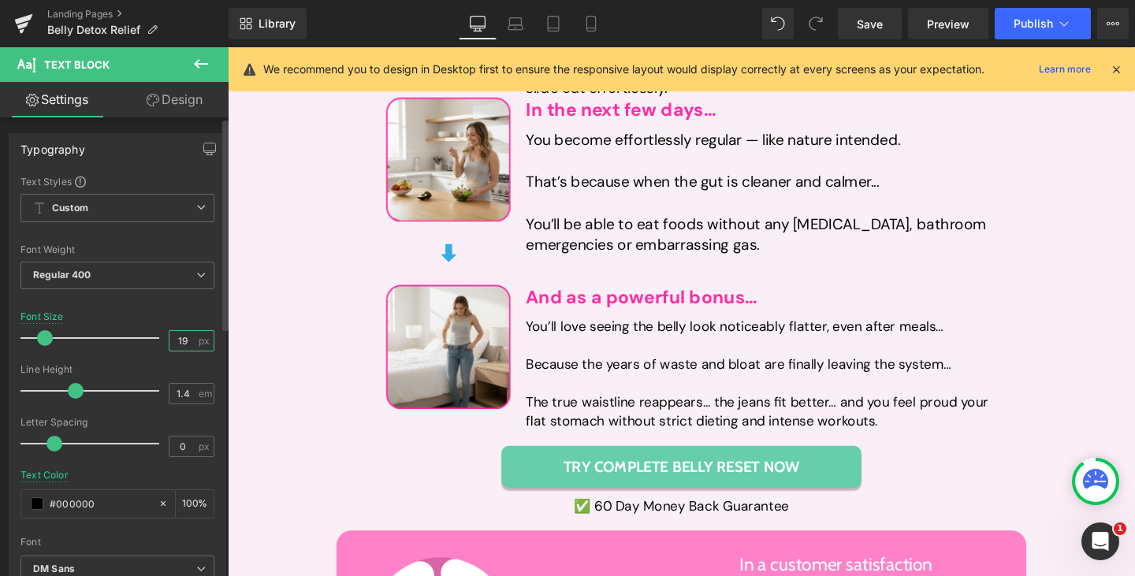
click at [175, 339] on input "19" at bounding box center [183, 341] width 28 height 20
type input "20"
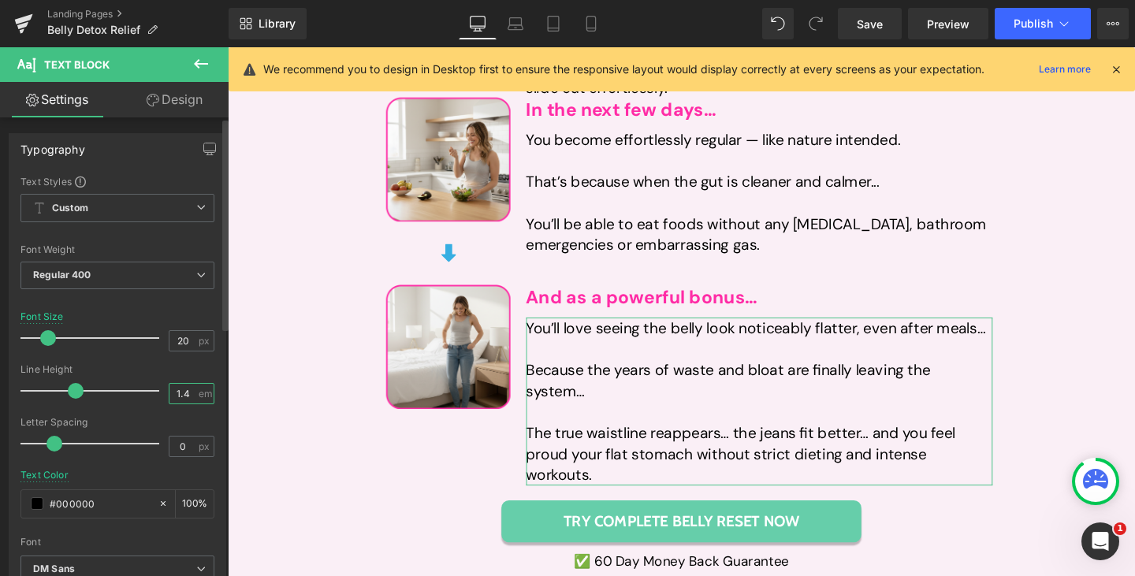
click at [169, 390] on input "1.4" at bounding box center [183, 394] width 28 height 20
type input "1.3"
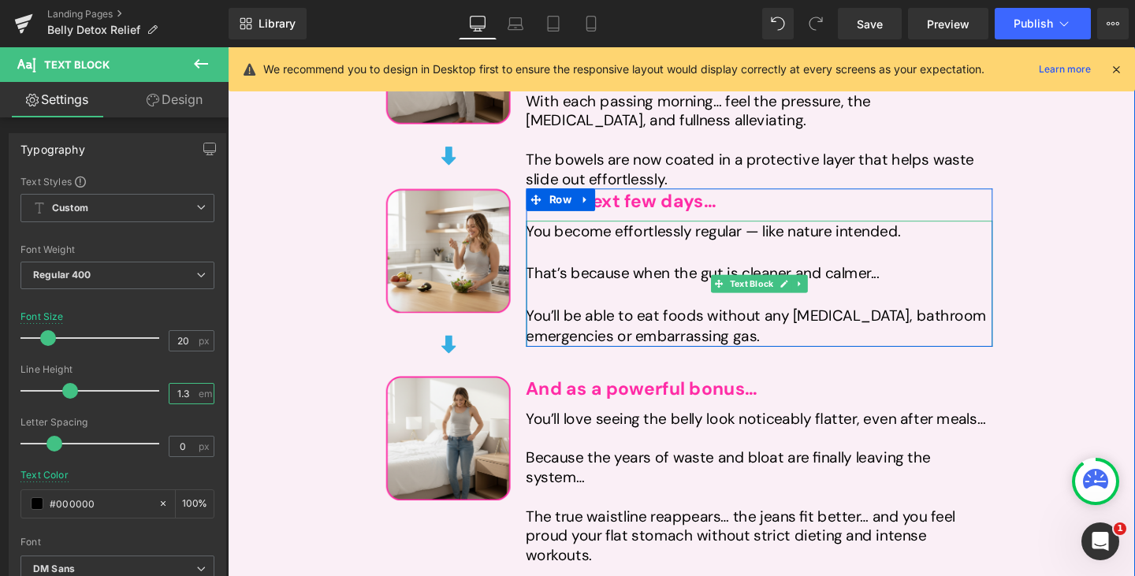
scroll to position [3676, 0]
click at [642, 253] on div at bounding box center [786, 264] width 491 height 22
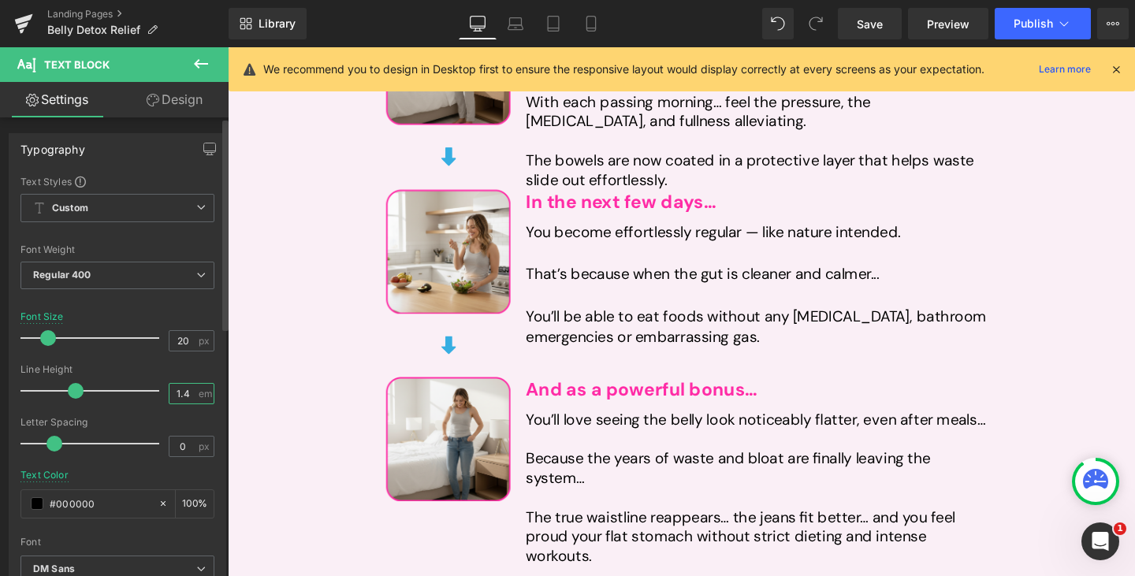
click at [174, 397] on input "1.4" at bounding box center [183, 394] width 28 height 20
type input "1.3"
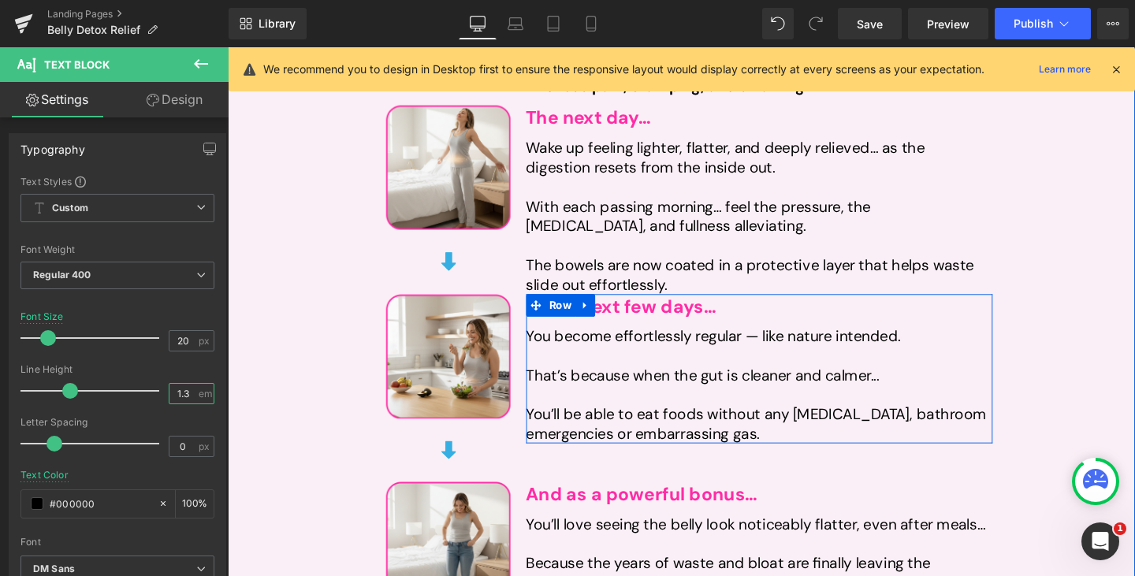
scroll to position [3490, 0]
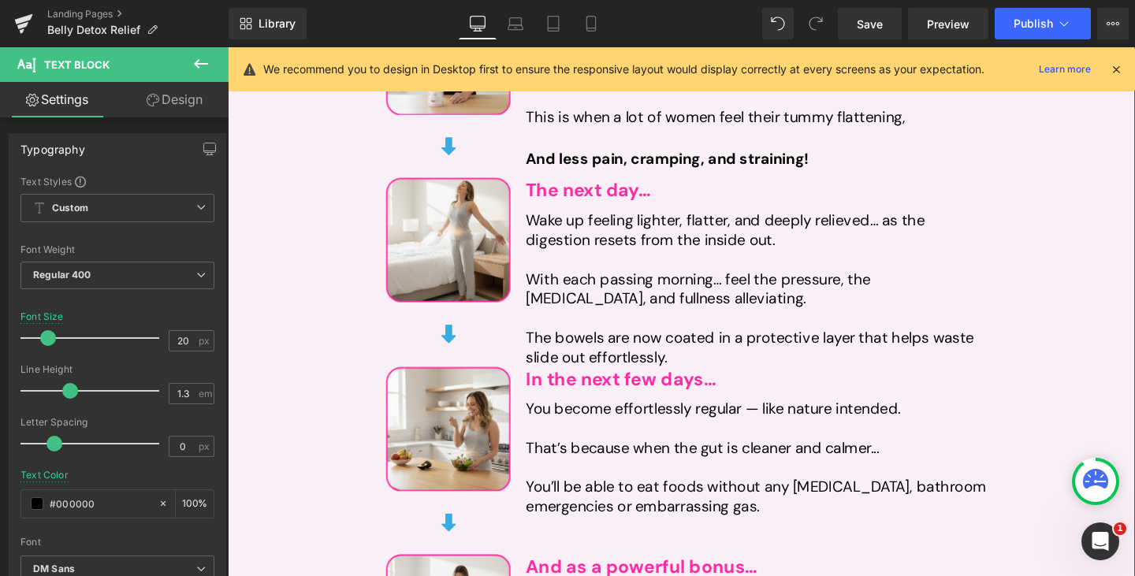
click at [612, 281] on div "With each passing morning… feel the pressure, the [MEDICAL_DATA], and fullness …" at bounding box center [786, 301] width 491 height 41
click at [177, 393] on input "1.3" at bounding box center [183, 394] width 28 height 20
type input "1.2"
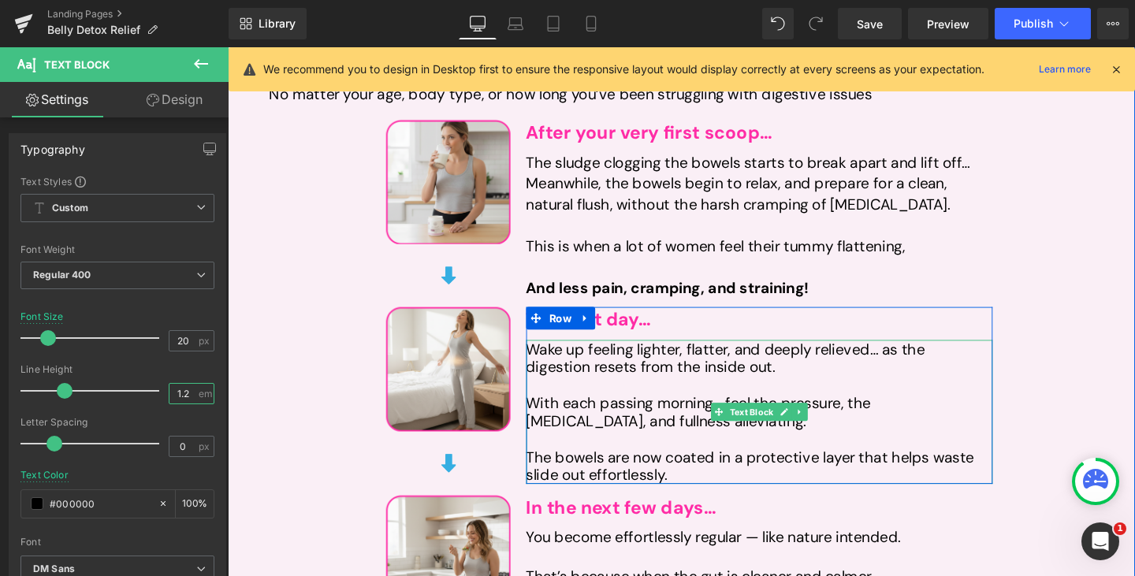
scroll to position [3354, 0]
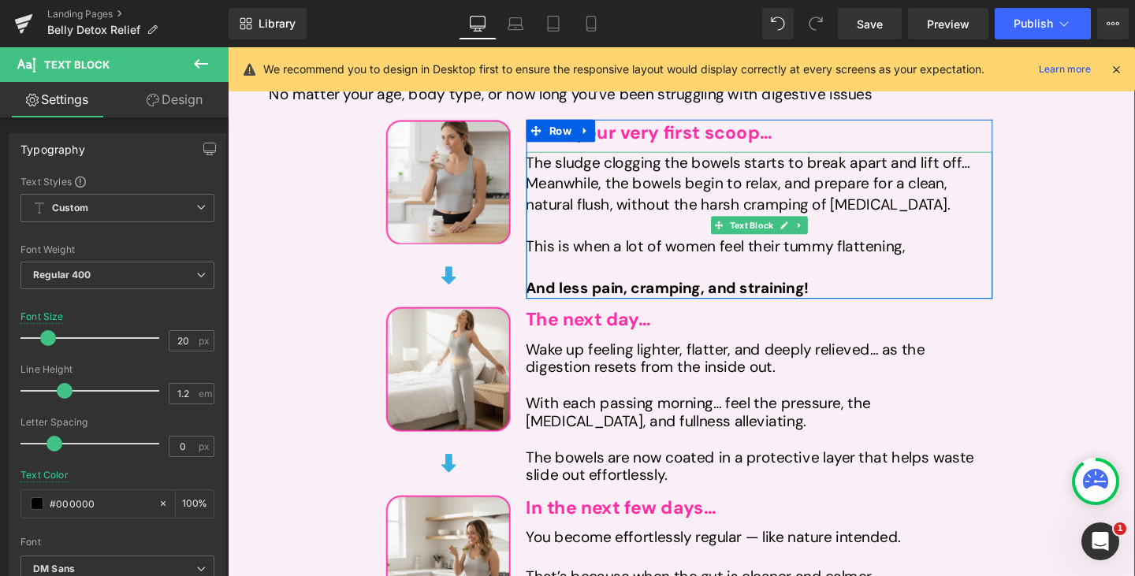
click at [614, 195] on div "Meanwhile, the bowels begin to relax, and prepare for a clean, natural flush, w…" at bounding box center [786, 213] width 491 height 66
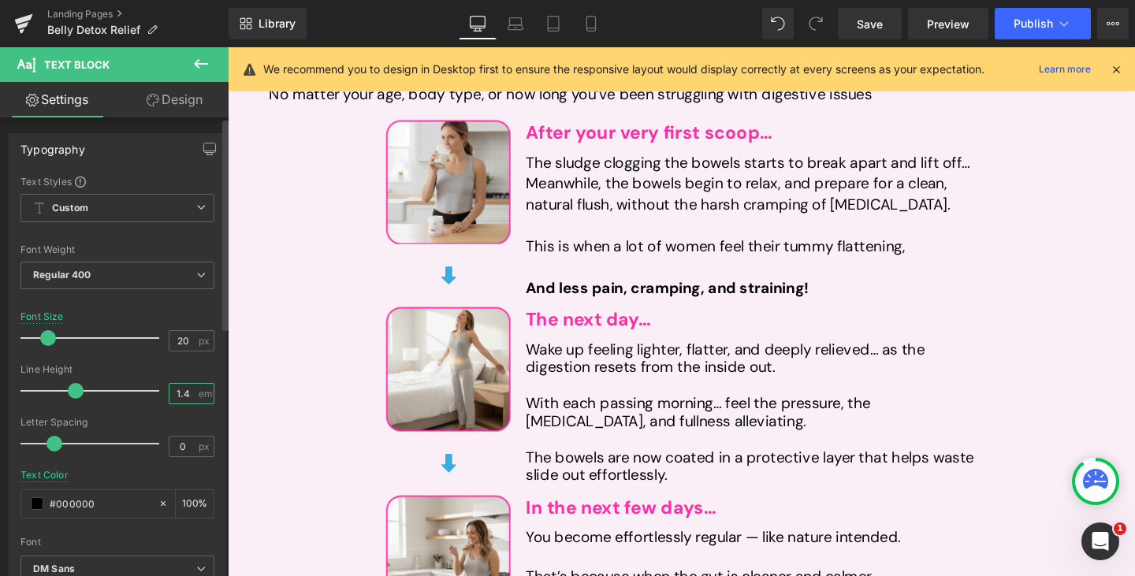
click at [177, 389] on input "1.4" at bounding box center [183, 394] width 28 height 20
type input "1.3"
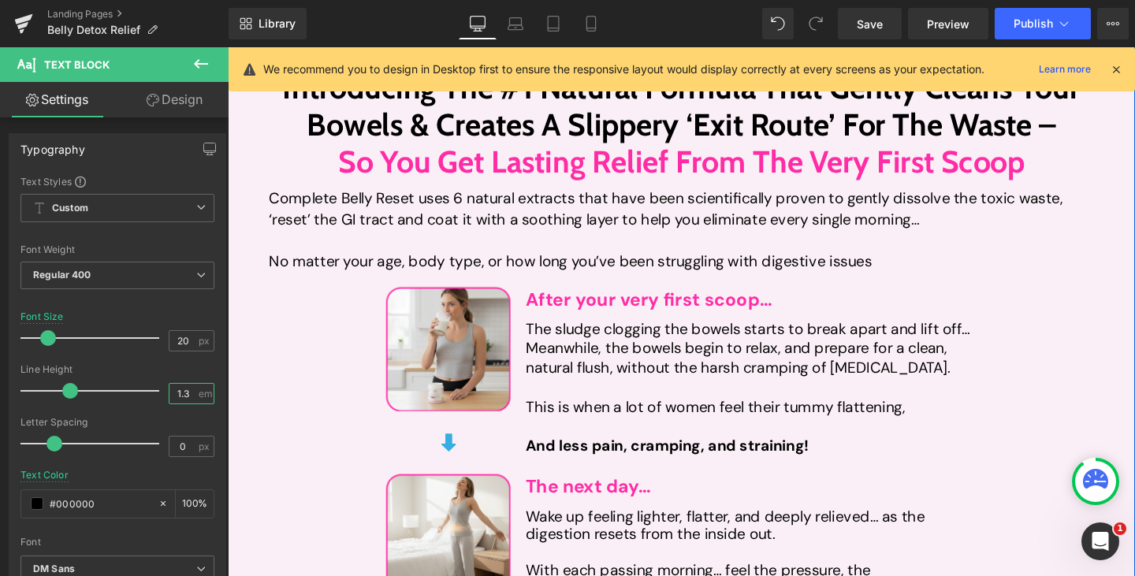
scroll to position [3178, 0]
click at [577, 199] on div "Complete Belly Reset uses 6 natural extracts that have been scientifically prov…" at bounding box center [704, 239] width 867 height 88
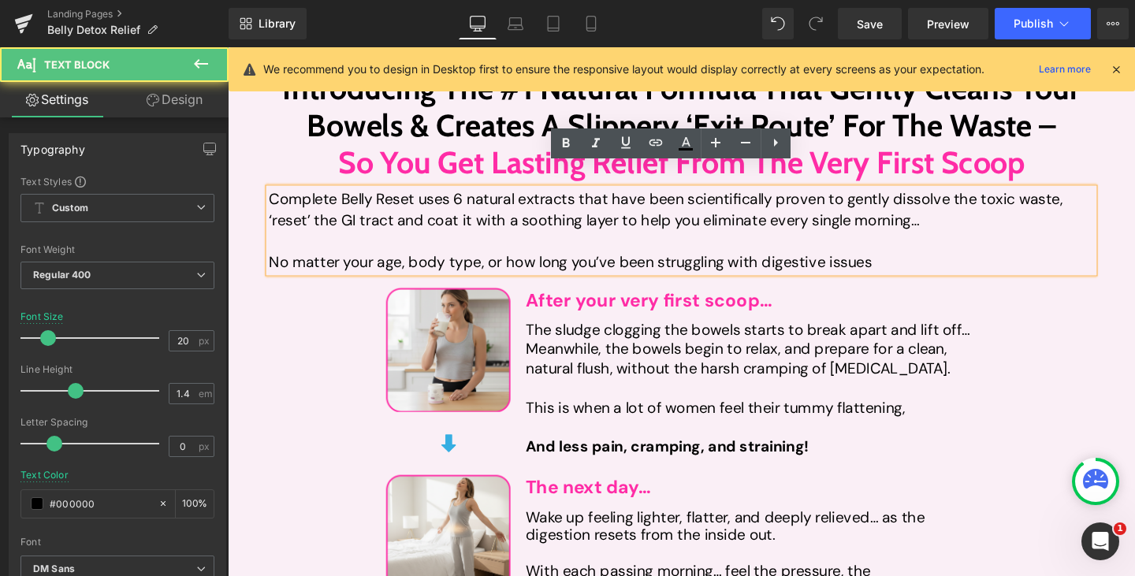
click at [577, 199] on div "Complete Belly Reset uses 6 natural extracts that have been scientifically prov…" at bounding box center [704, 239] width 867 height 88
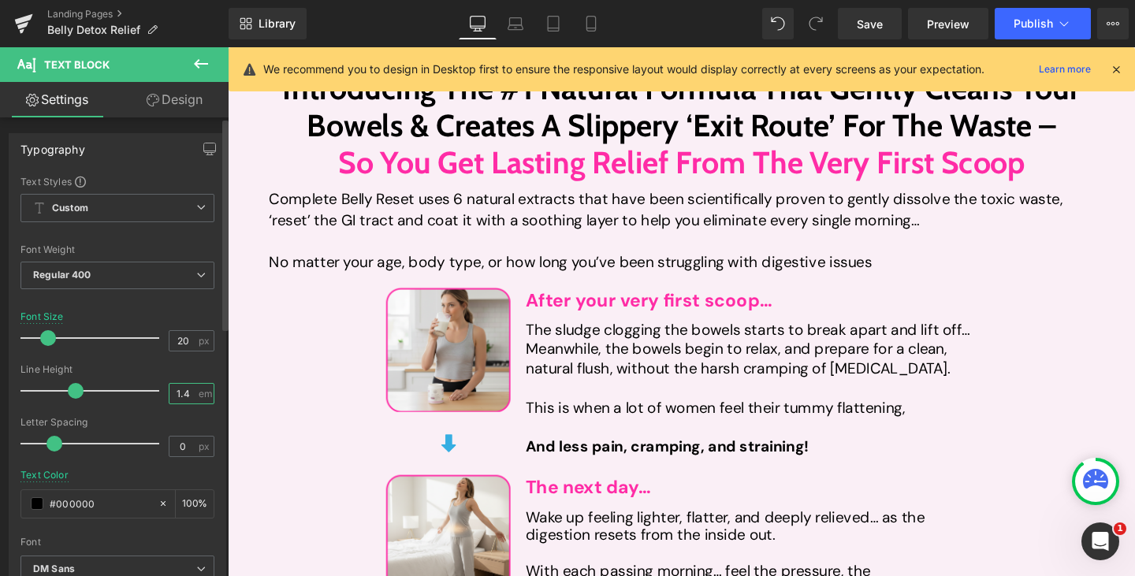
click at [177, 393] on input "1.4" at bounding box center [183, 394] width 28 height 20
type input "1.3"
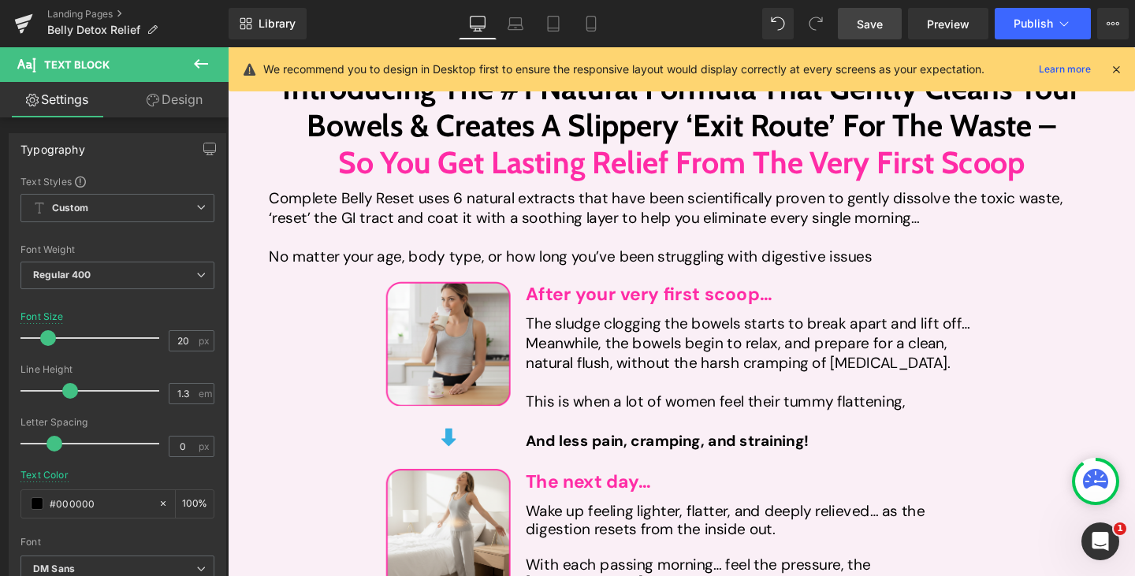
click at [858, 19] on span "Save" at bounding box center [870, 24] width 26 height 17
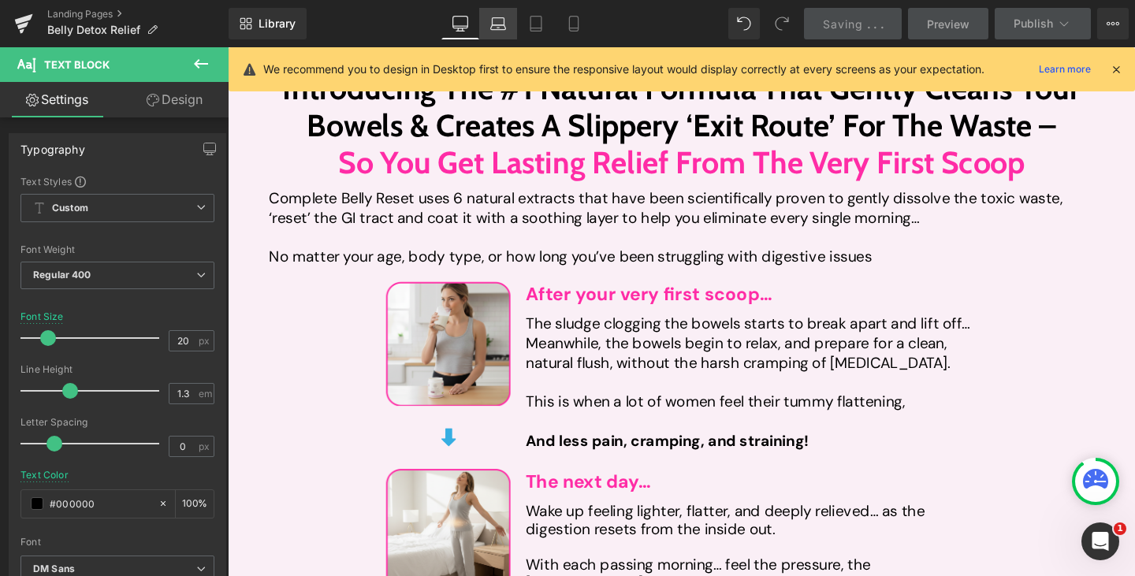
click at [499, 23] on icon at bounding box center [498, 24] width 16 height 16
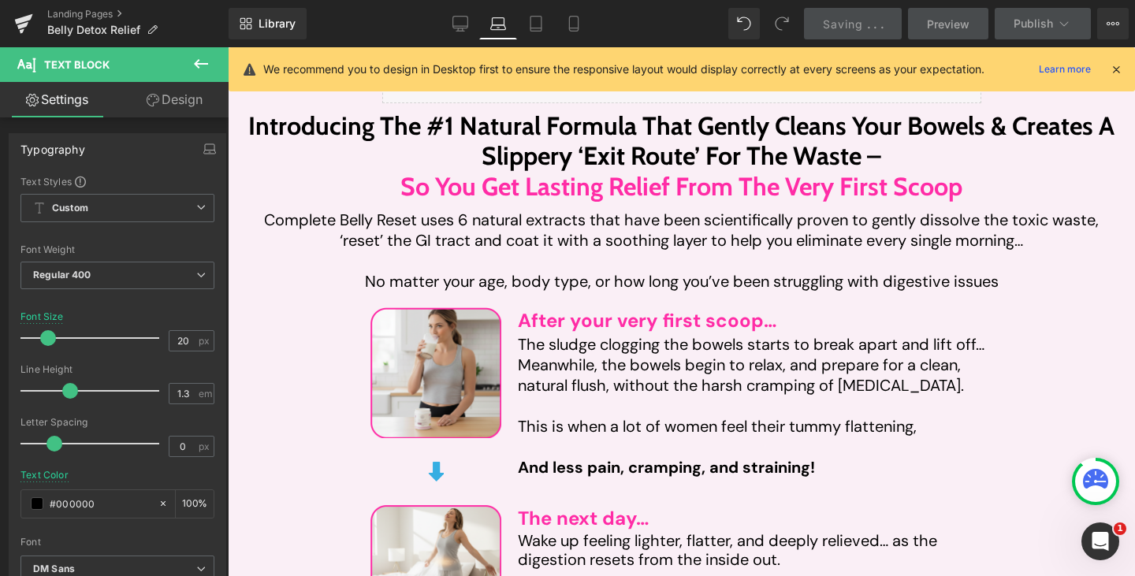
scroll to position [3124, 0]
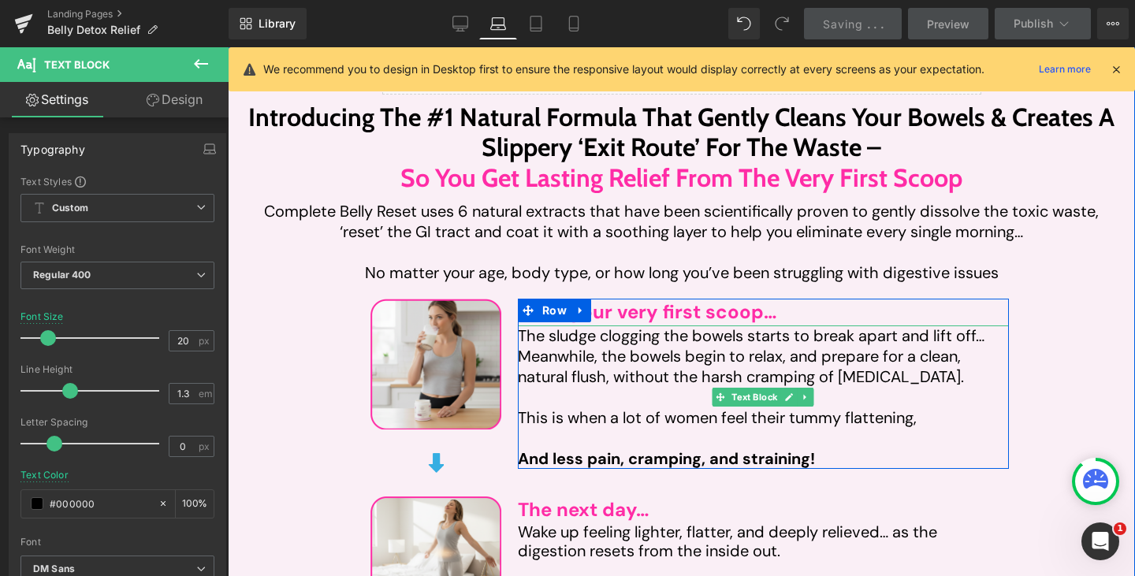
click at [575, 352] on div "Meanwhile, the bowels begin to relax, and prepare for a clean, natural flush, w…" at bounding box center [763, 376] width 491 height 61
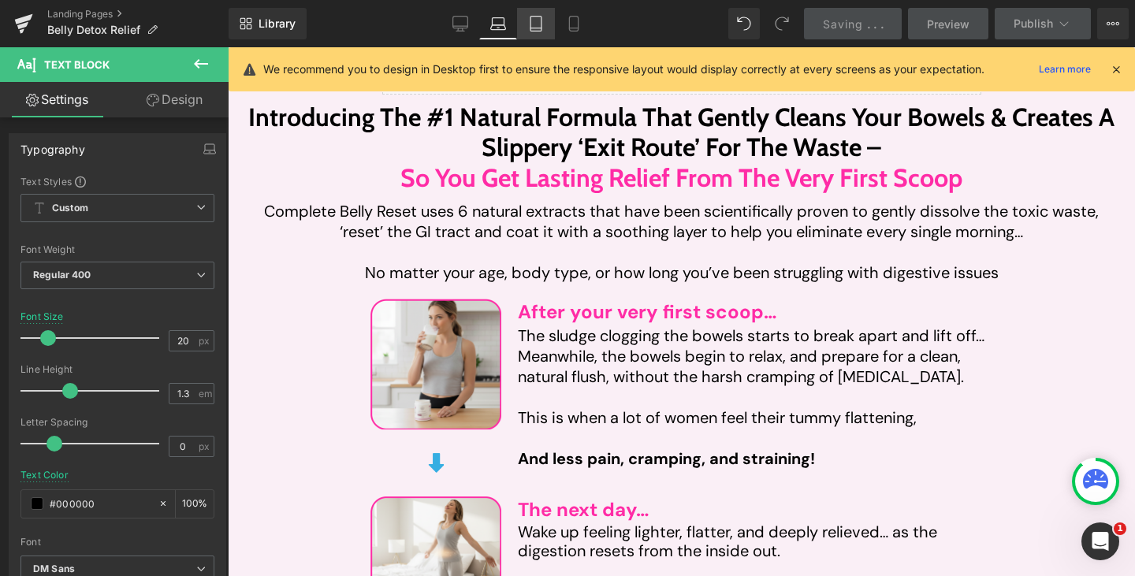
click at [530, 25] on icon at bounding box center [536, 24] width 16 height 16
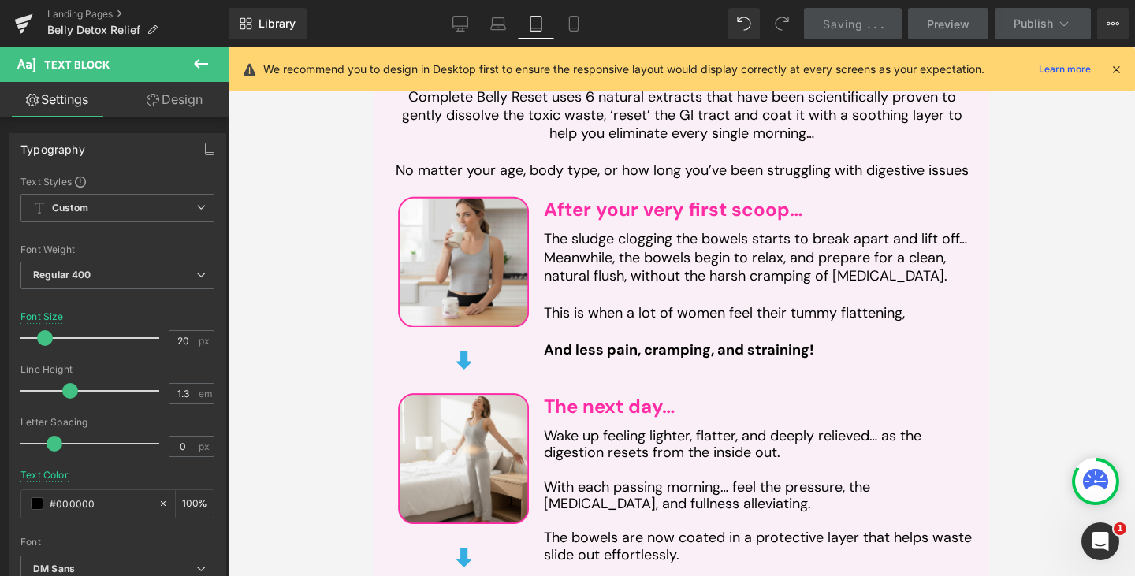
scroll to position [3777, 0]
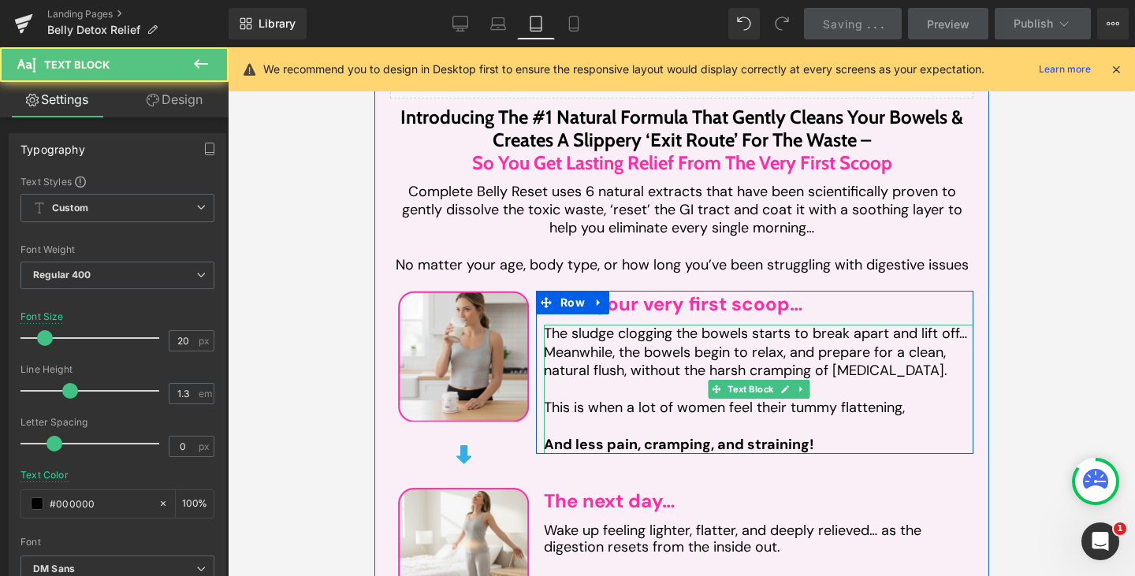
click at [614, 380] on div "Meanwhile, the bowels begin to relax, and prepare for a clean, natural flush, w…" at bounding box center [758, 371] width 430 height 55
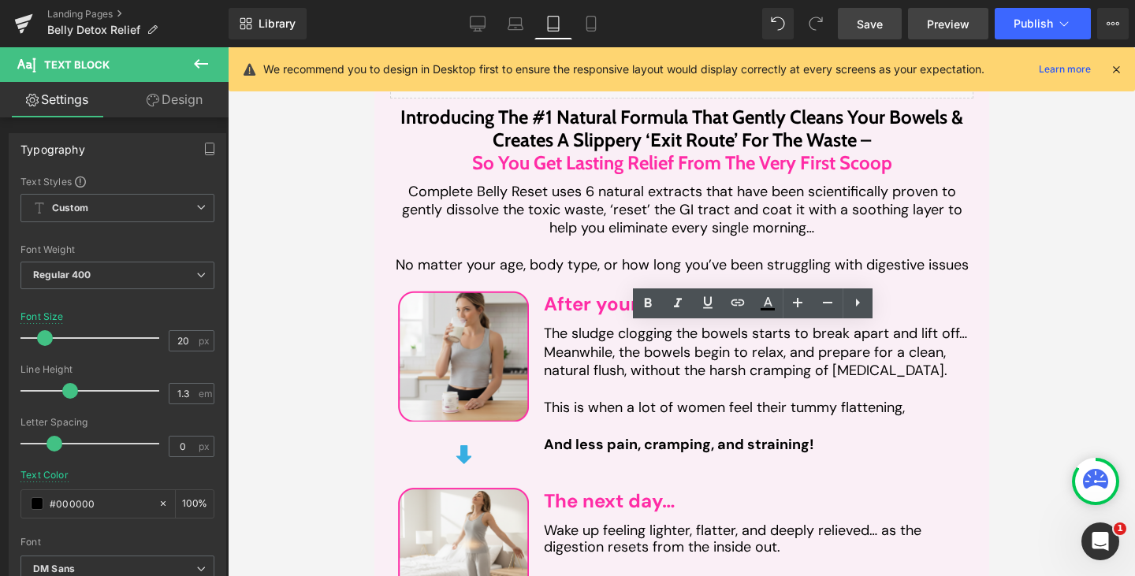
click at [937, 25] on span "Preview" at bounding box center [948, 24] width 43 height 17
